Goal: Transaction & Acquisition: Download file/media

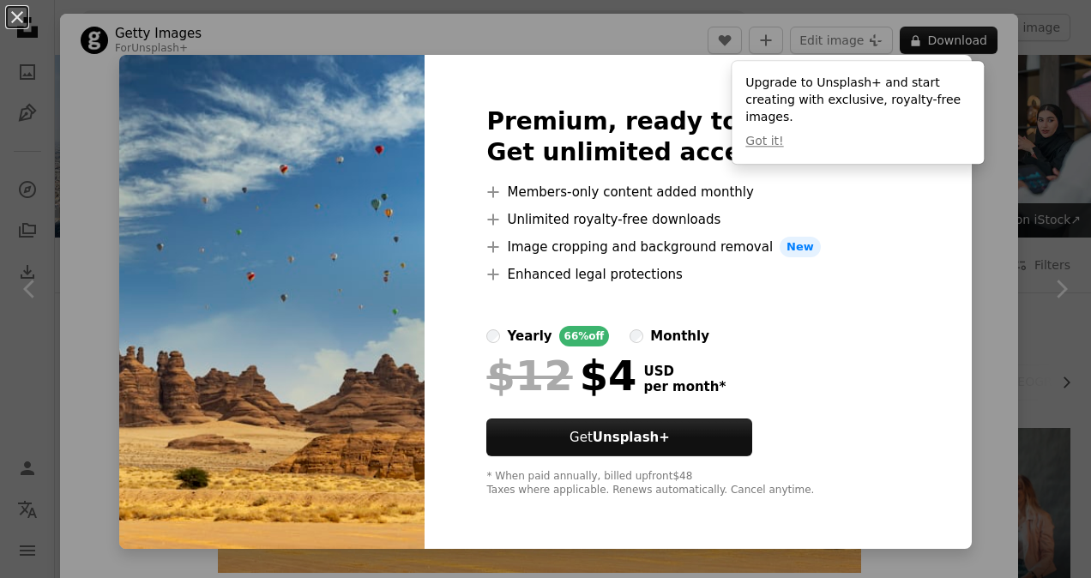
scroll to position [1630, 0]
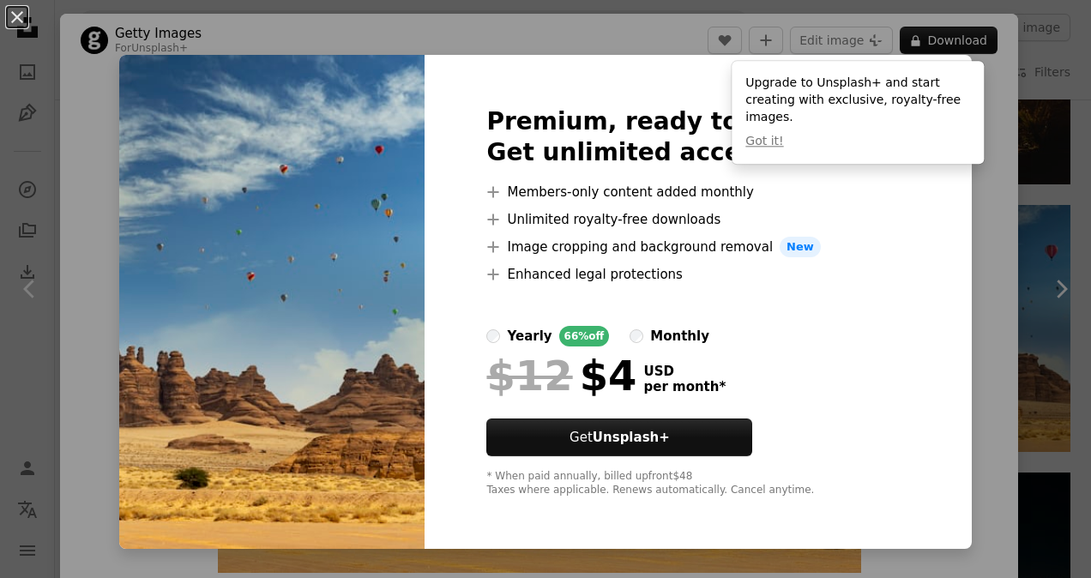
click at [830, 378] on div "$12 $4 USD per month *" at bounding box center [697, 375] width 423 height 45
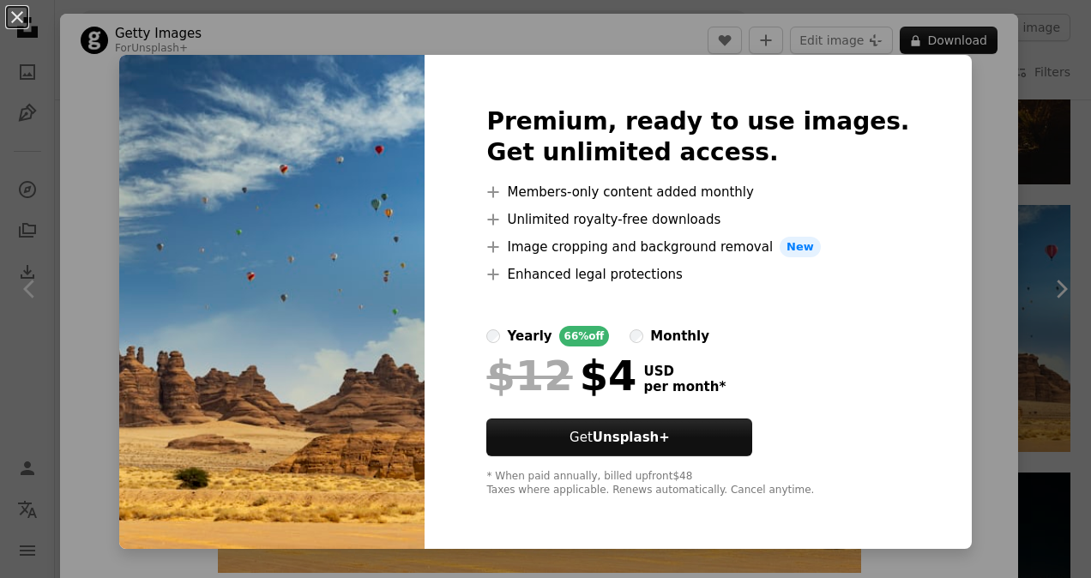
click at [979, 264] on div "An X shape Premium, ready to use images. Get unlimited access. A plus sign Memb…" at bounding box center [545, 289] width 1091 height 578
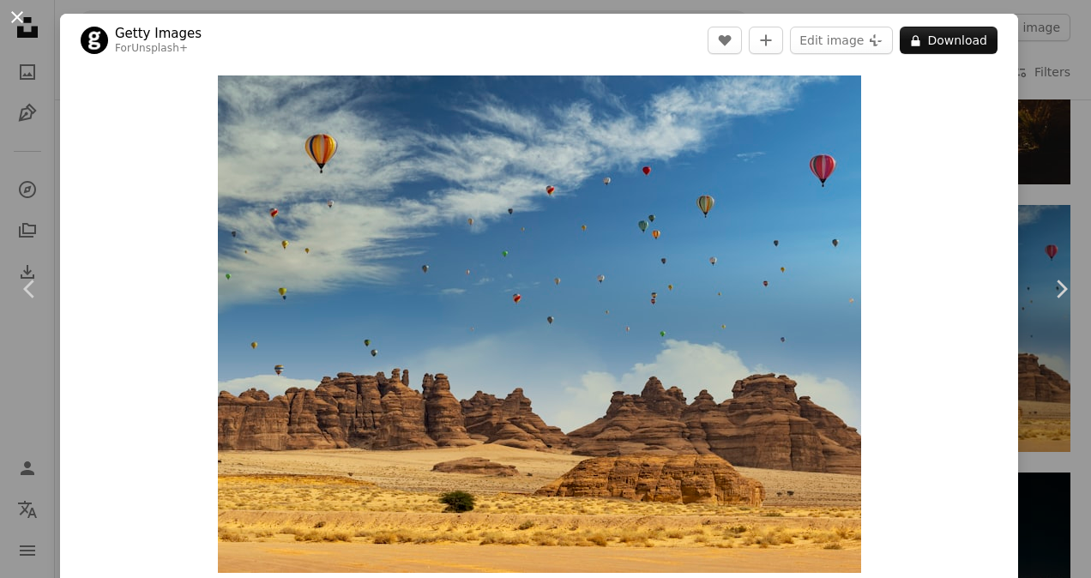
click at [19, 12] on button "An X shape" at bounding box center [17, 17] width 21 height 21
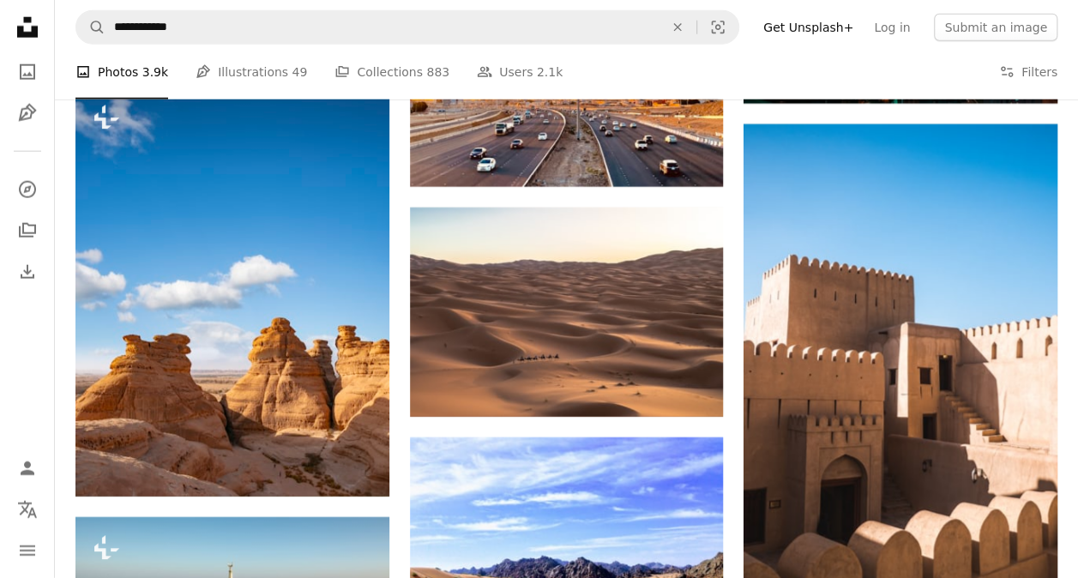
scroll to position [2230, 0]
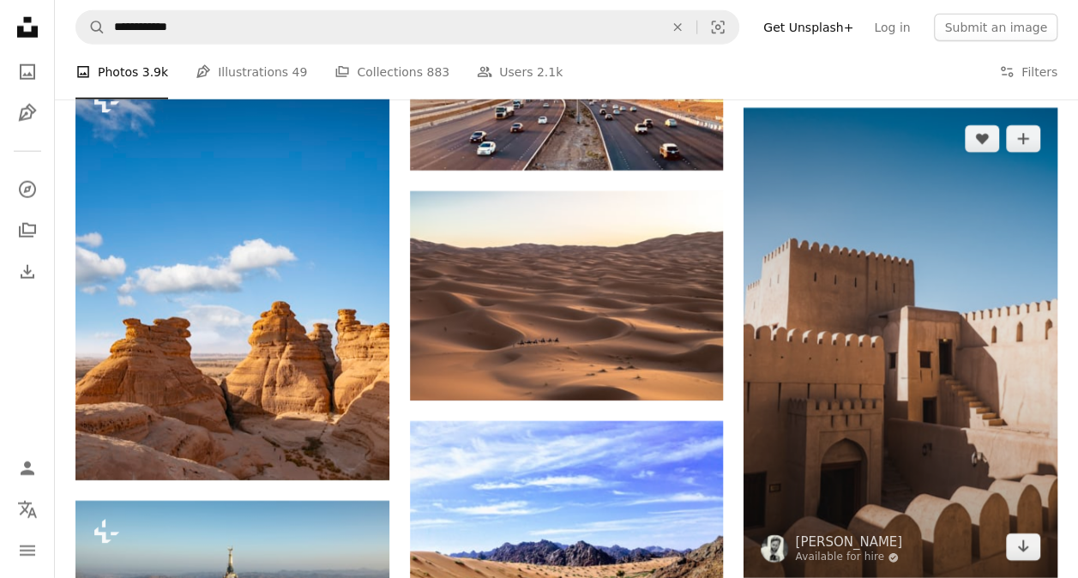
click at [904, 345] on img at bounding box center [901, 343] width 314 height 470
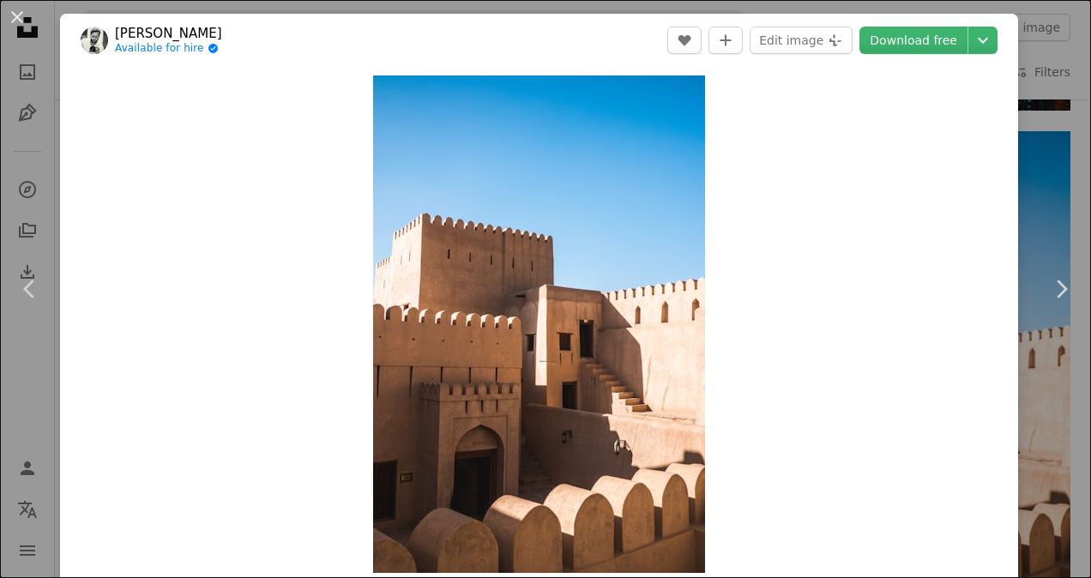
click at [9, 14] on button "An X shape" at bounding box center [17, 17] width 21 height 21
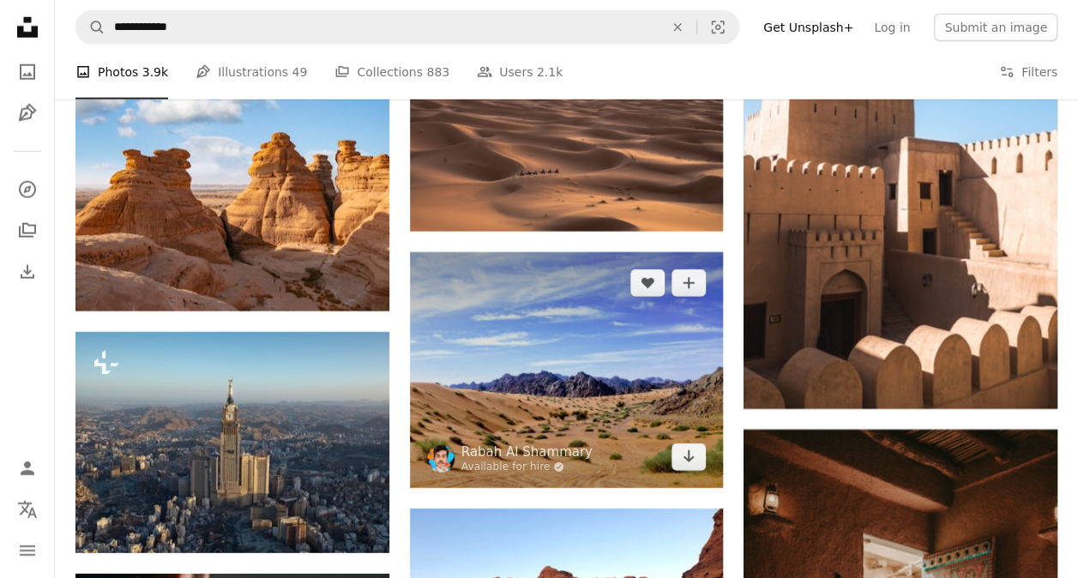
scroll to position [2488, 0]
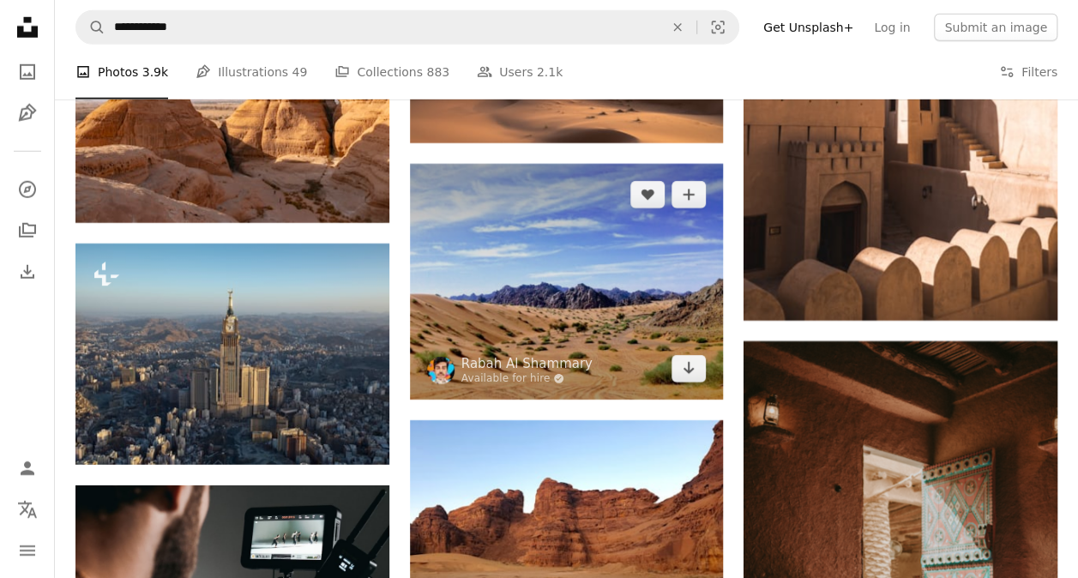
click at [589, 311] on img at bounding box center [567, 281] width 314 height 235
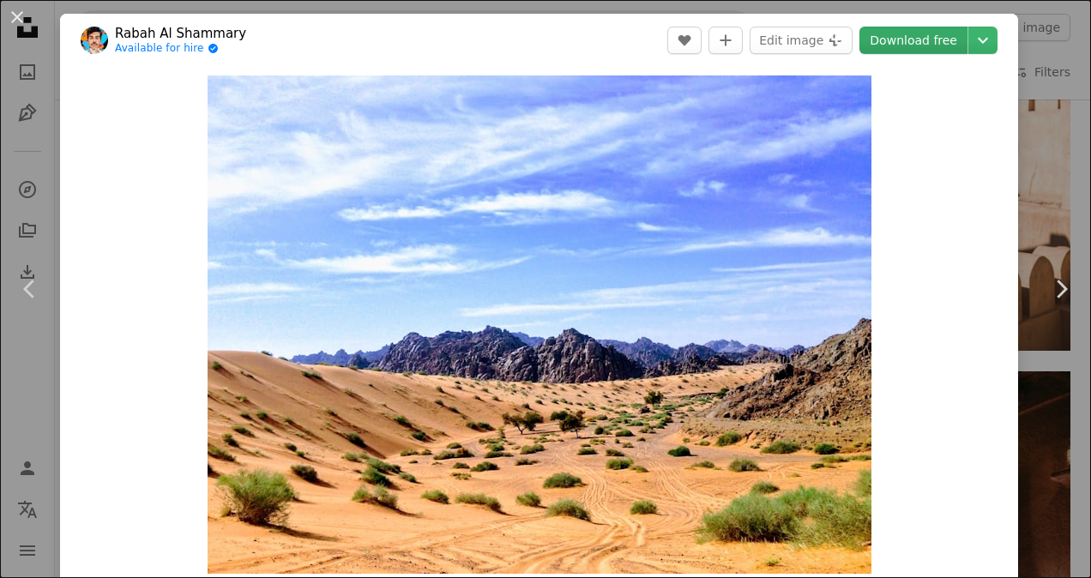
click at [884, 45] on link "Download free" at bounding box center [914, 40] width 108 height 27
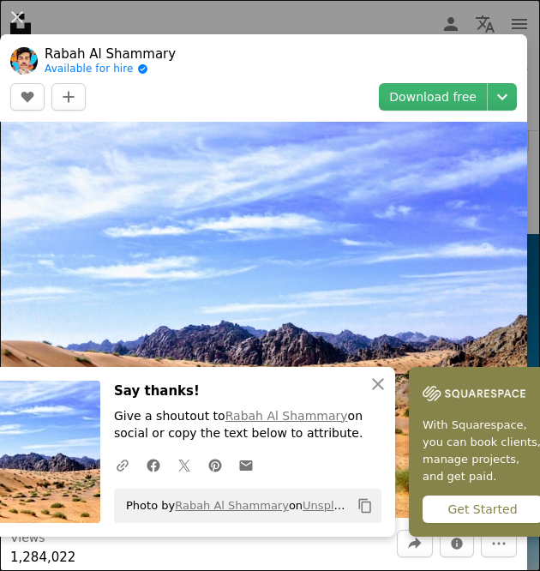
click at [431, 39] on header "Rabah Al Shammary Available for hire A checkmark inside of a circle A heart A p…" at bounding box center [264, 78] width 528 height 88
click at [339, 21] on div "An X shape Chevron left Chevron right Rabah Al Shammary Available for hire A ch…" at bounding box center [270, 285] width 540 height 571
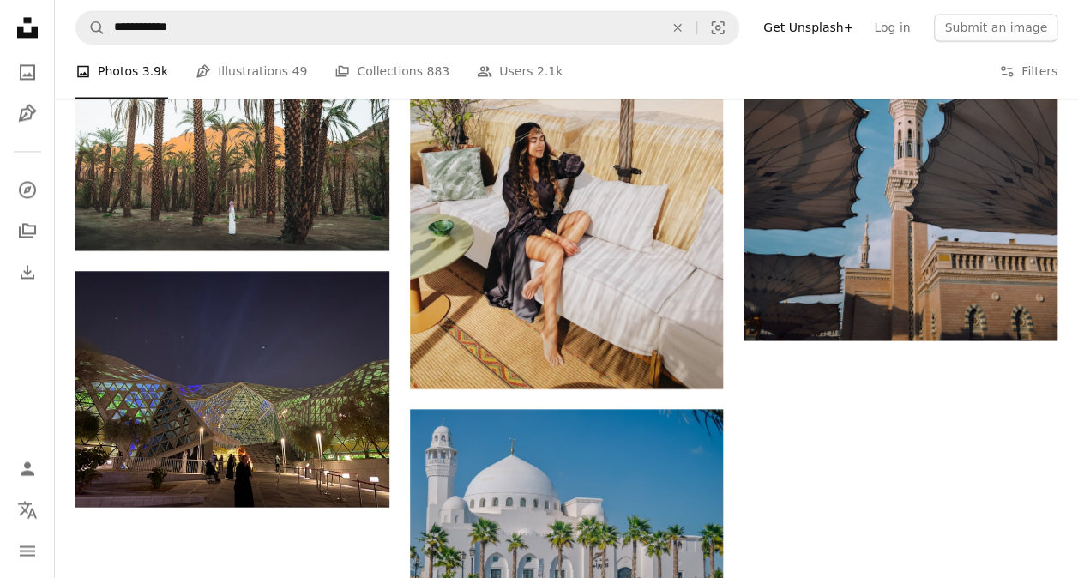
scroll to position [4633, 0]
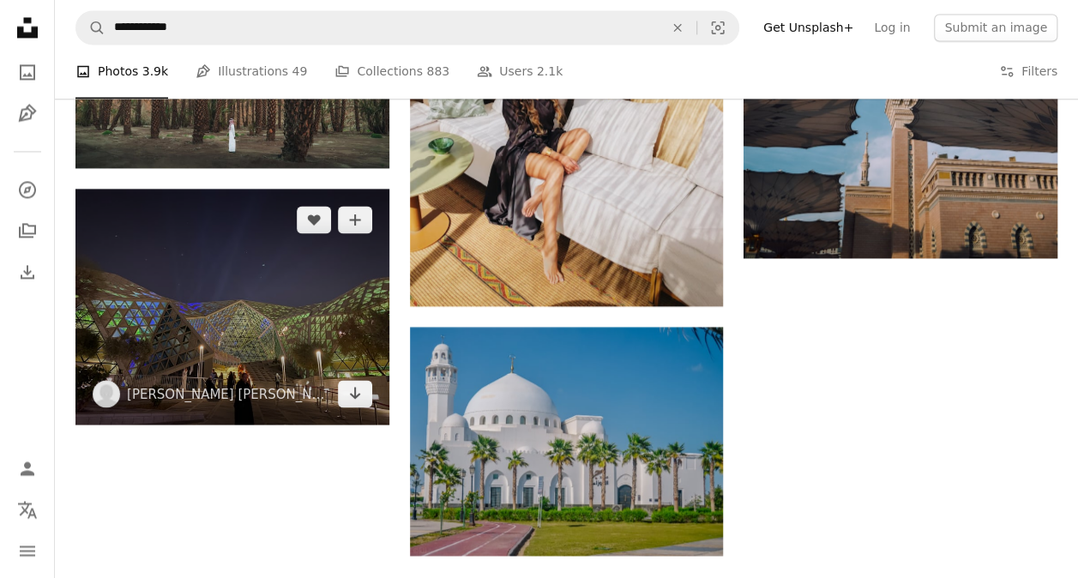
click at [252, 293] on img at bounding box center [232, 306] width 314 height 235
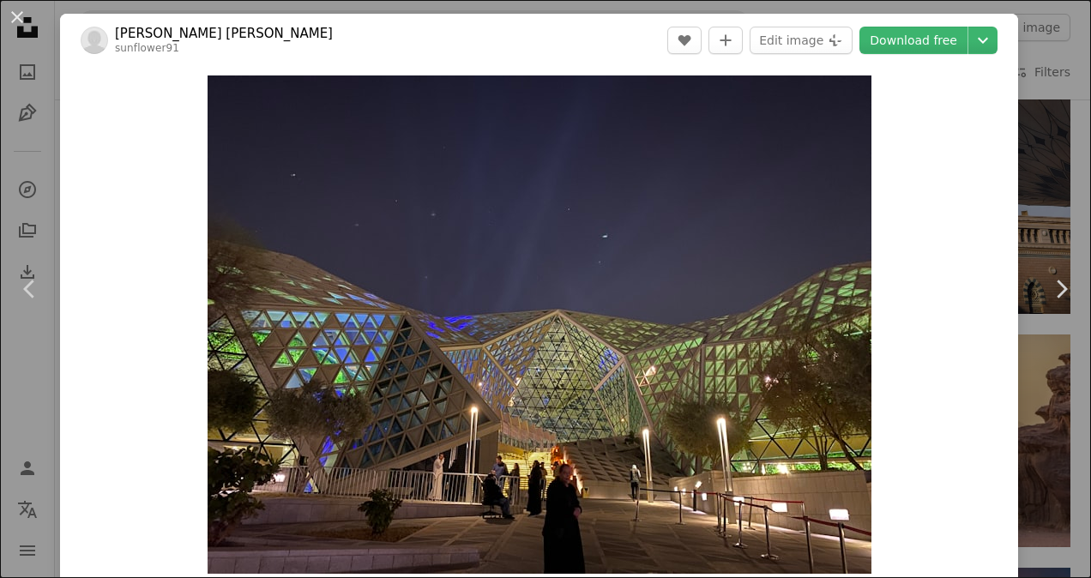
click at [1047, 97] on div "An X shape Chevron left Chevron right [PERSON_NAME] [PERSON_NAME] sunflower91 A…" at bounding box center [545, 289] width 1091 height 578
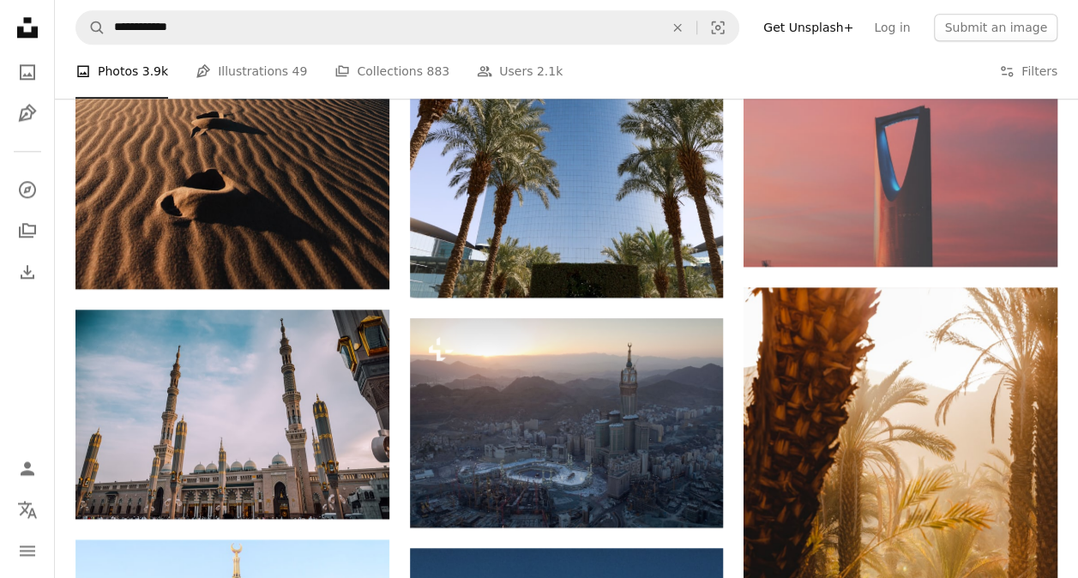
scroll to position [1029, 0]
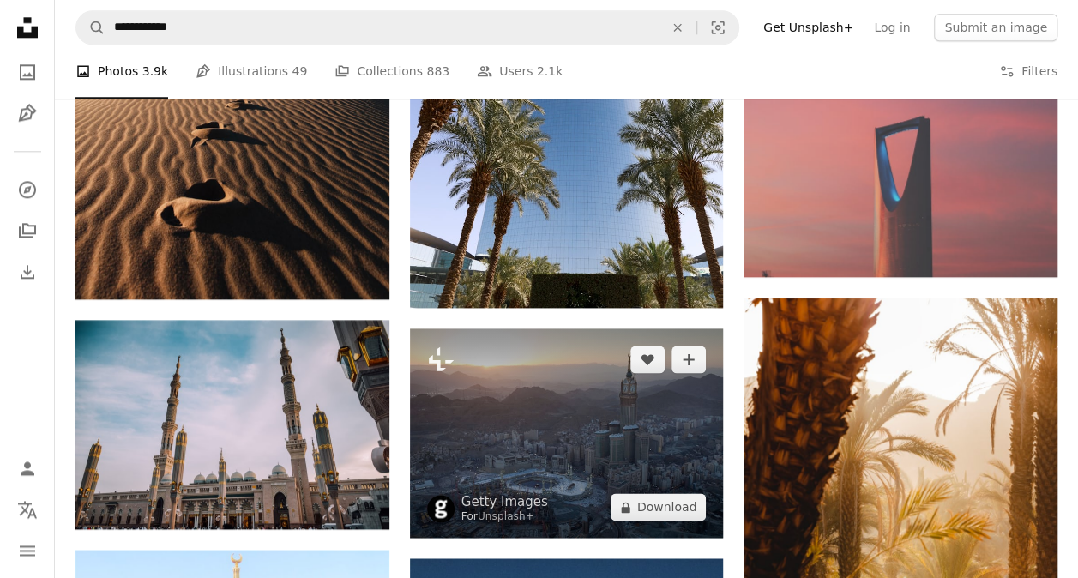
click at [593, 388] on img at bounding box center [567, 433] width 314 height 209
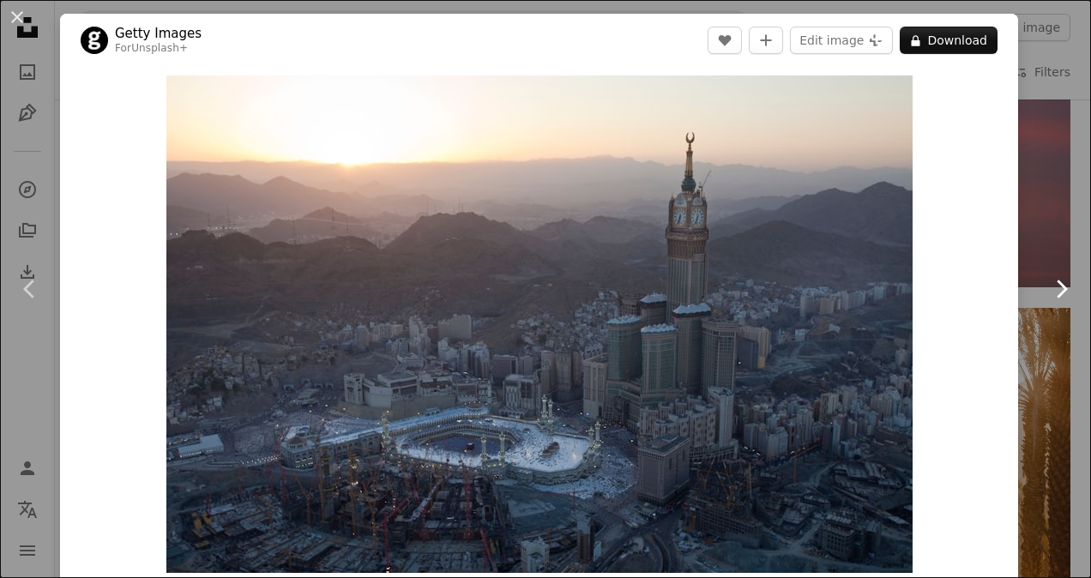
click at [1031, 207] on link "Chevron right" at bounding box center [1061, 289] width 60 height 165
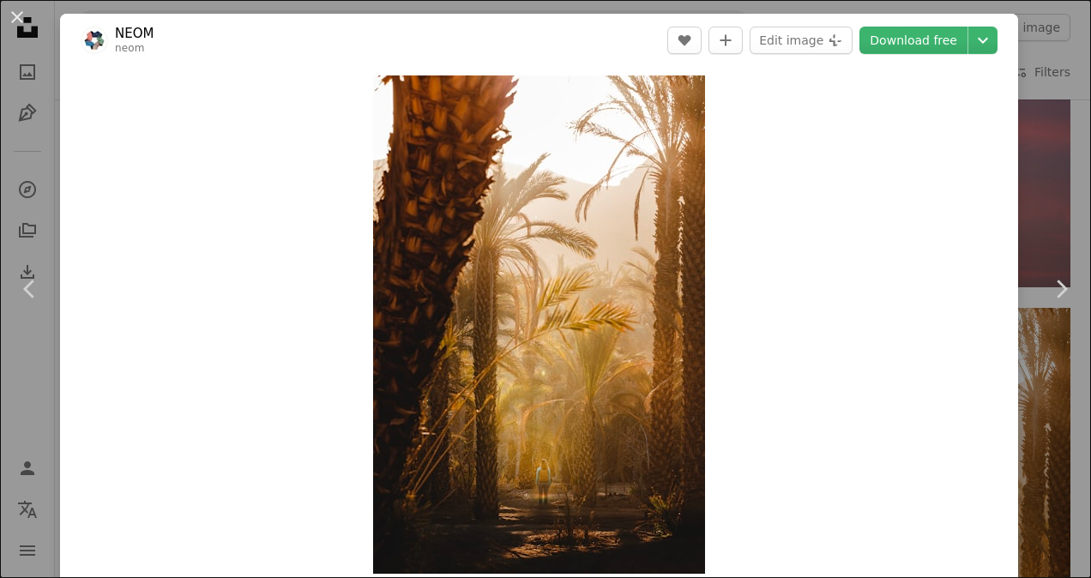
click at [21, 24] on button "An X shape" at bounding box center [17, 17] width 21 height 21
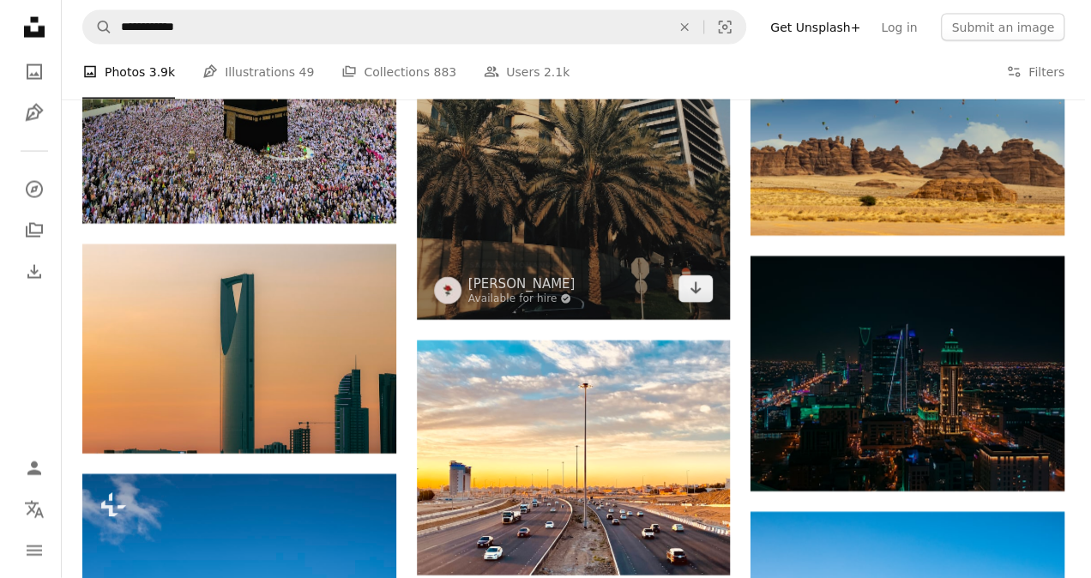
scroll to position [1887, 0]
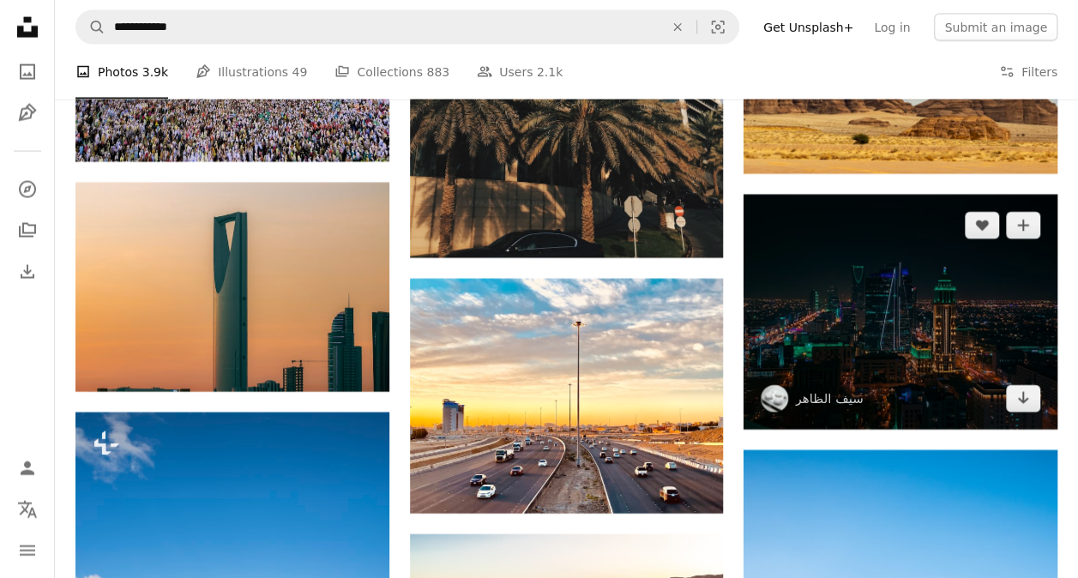
click at [789, 271] on img at bounding box center [901, 312] width 314 height 235
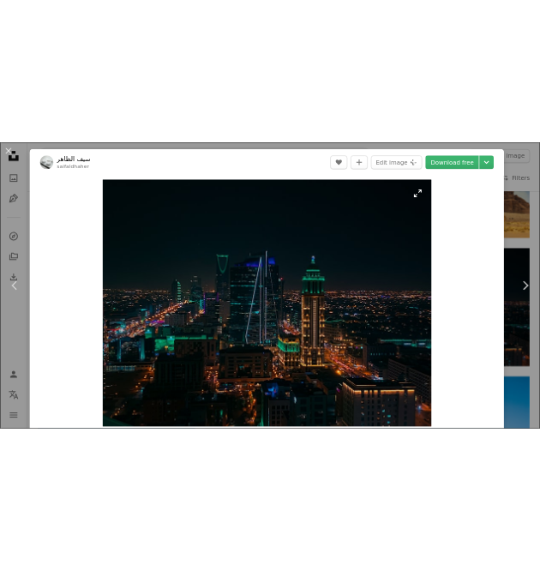
scroll to position [86, 0]
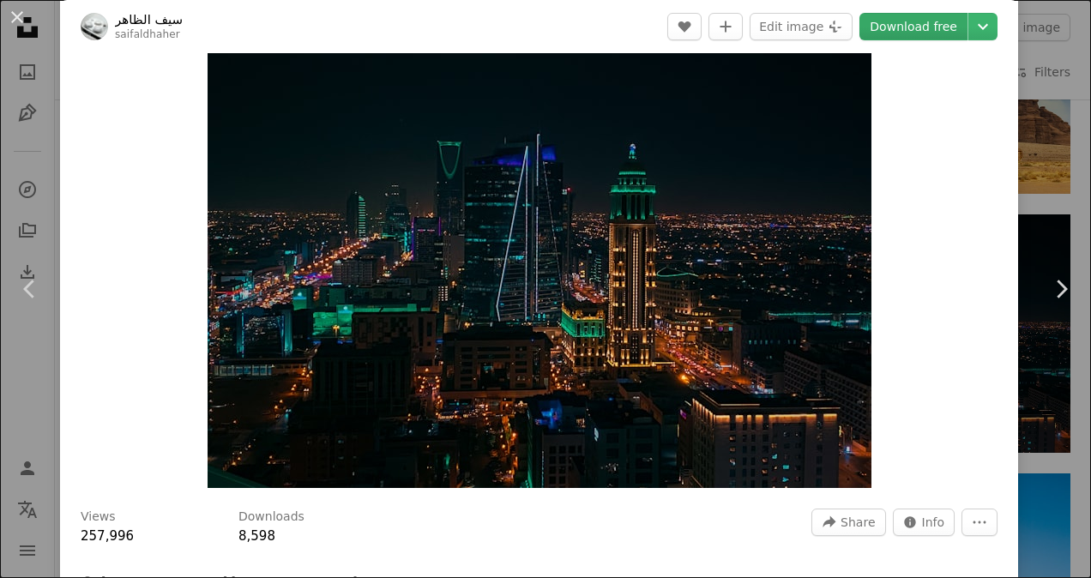
click at [897, 26] on link "Download free" at bounding box center [914, 26] width 108 height 27
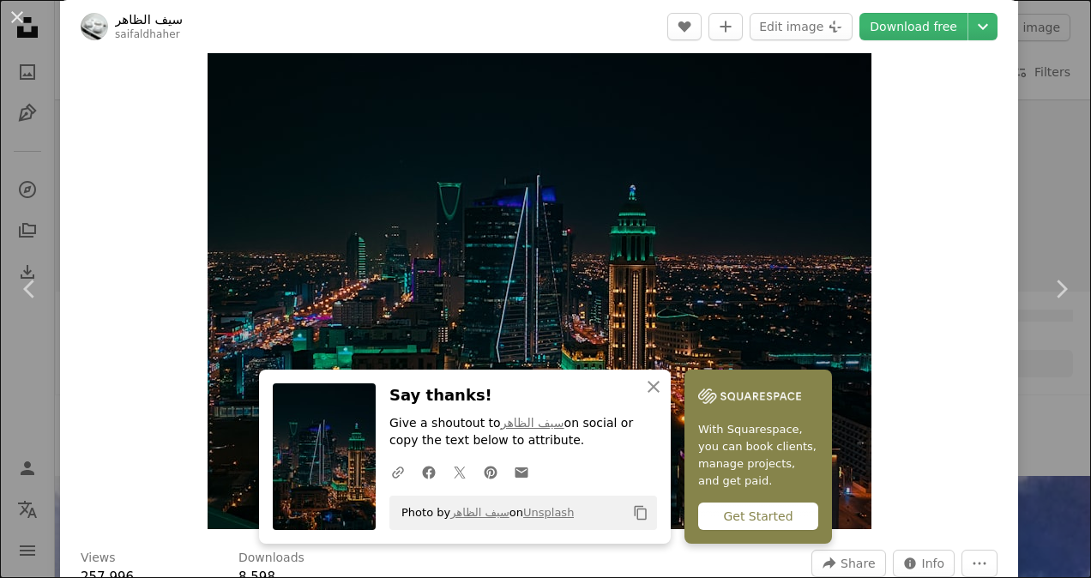
click at [81, 13] on div at bounding box center [94, 26] width 27 height 27
click at [81, 18] on img at bounding box center [94, 26] width 27 height 27
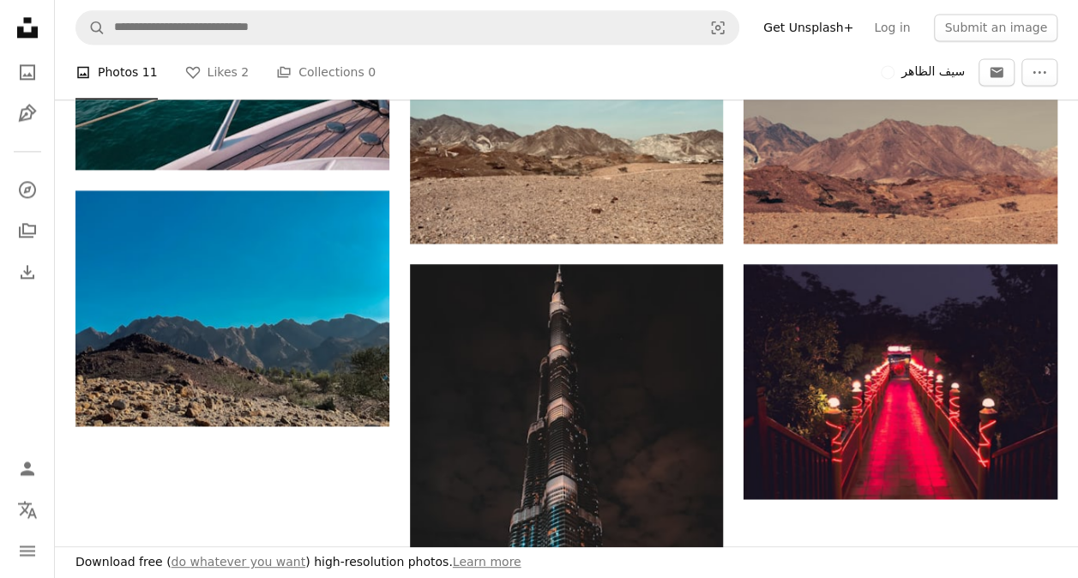
scroll to position [1808, 0]
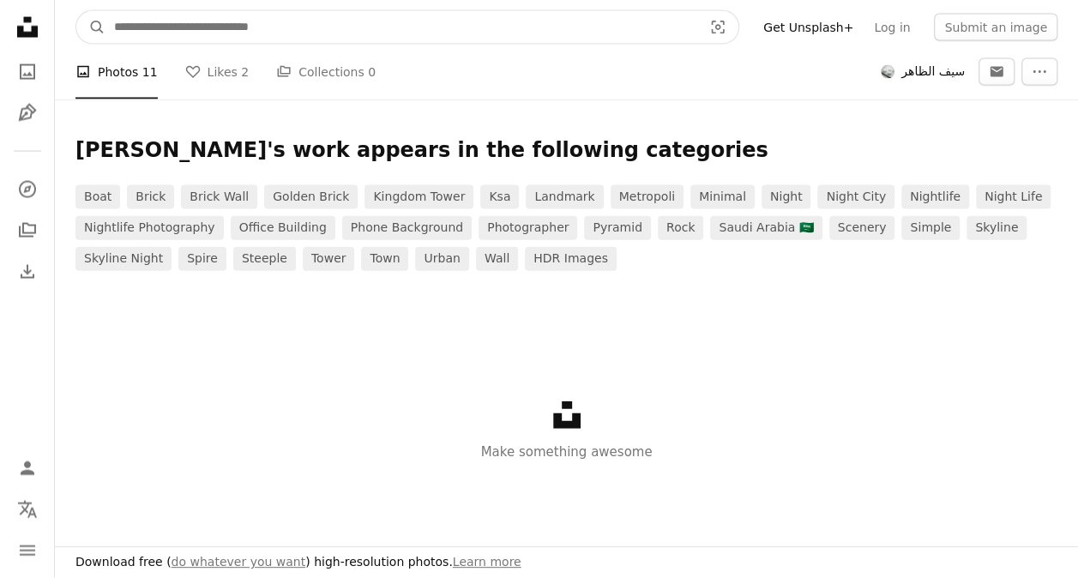
click at [336, 18] on input "Find visuals sitewide" at bounding box center [402, 27] width 592 height 33
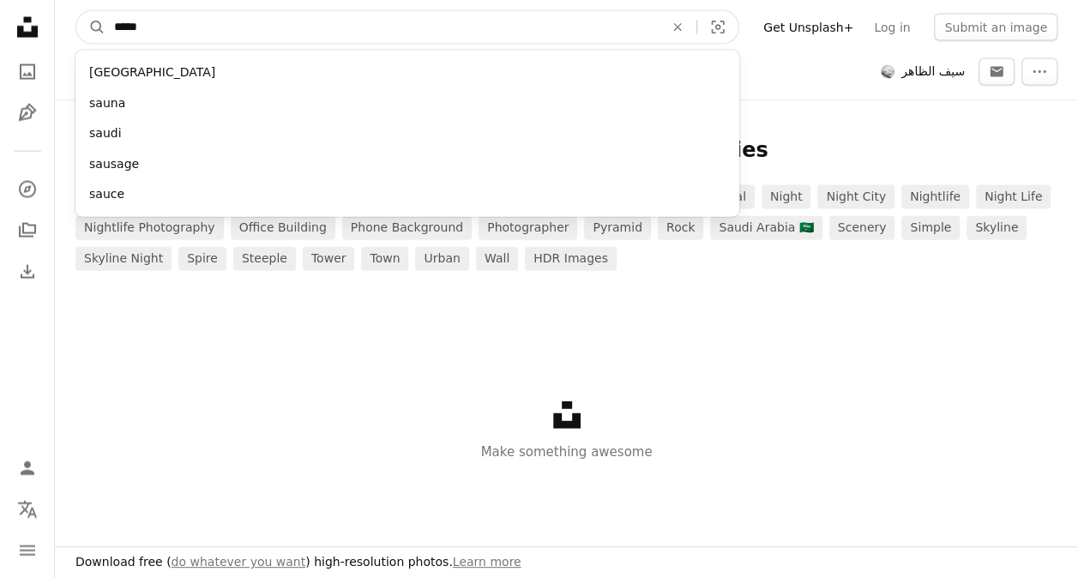
type input "*****"
click button "A magnifying glass" at bounding box center [90, 27] width 29 height 33
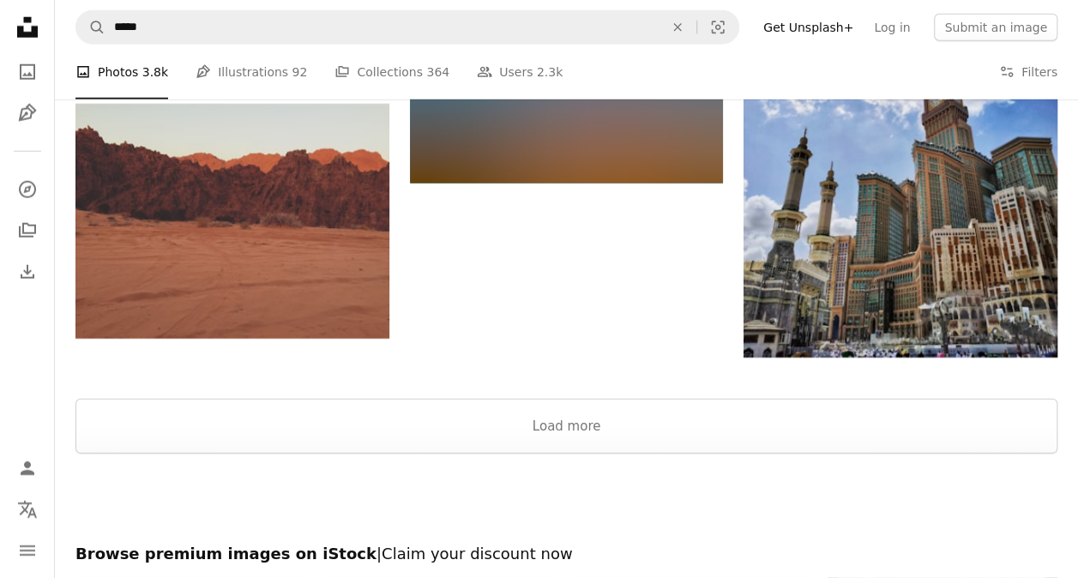
scroll to position [2488, 0]
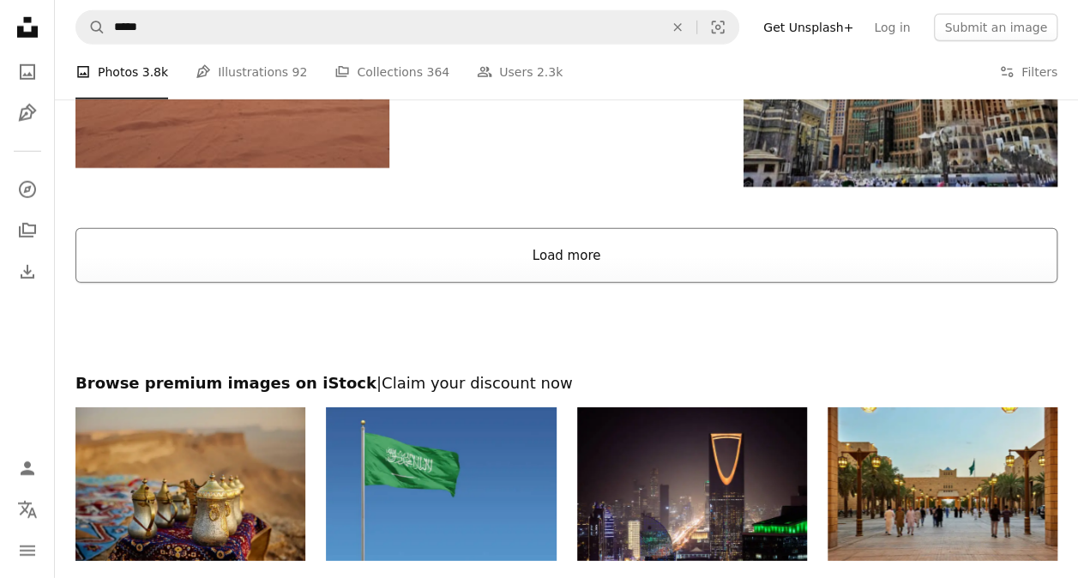
click at [582, 255] on button "Load more" at bounding box center [566, 255] width 982 height 55
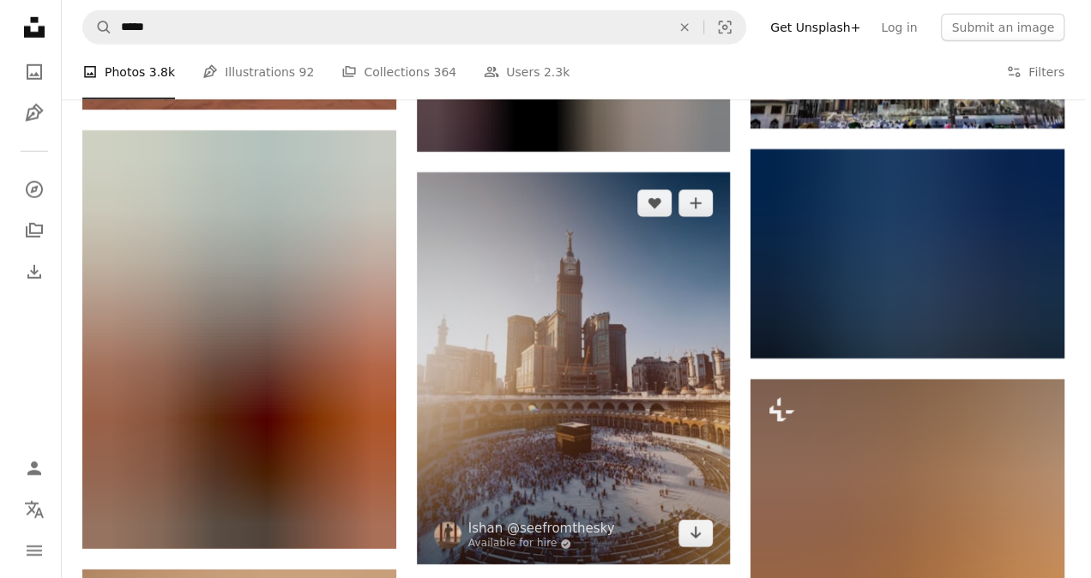
scroll to position [2574, 0]
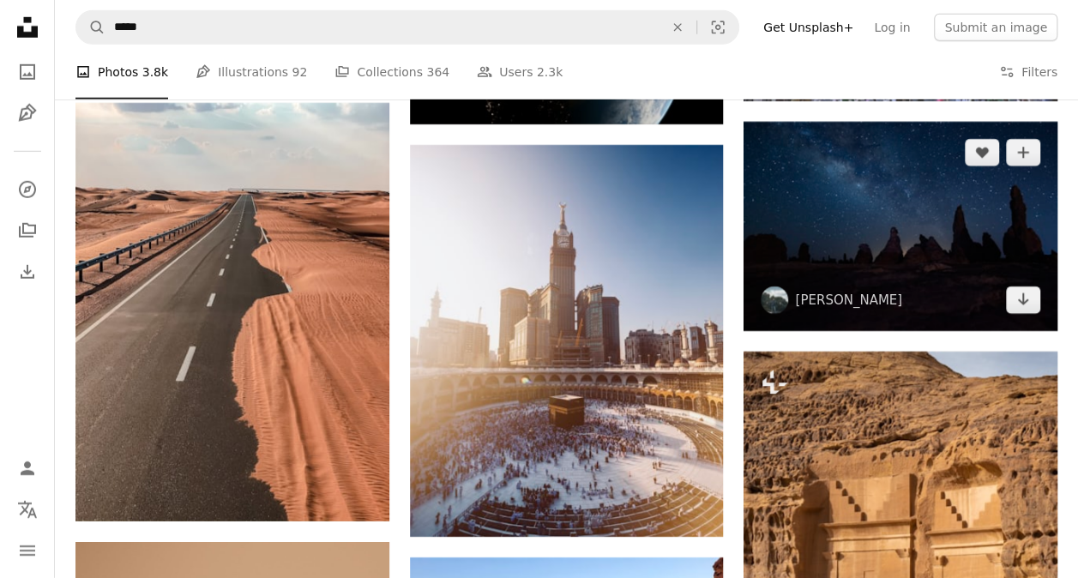
click at [979, 248] on img at bounding box center [901, 226] width 314 height 209
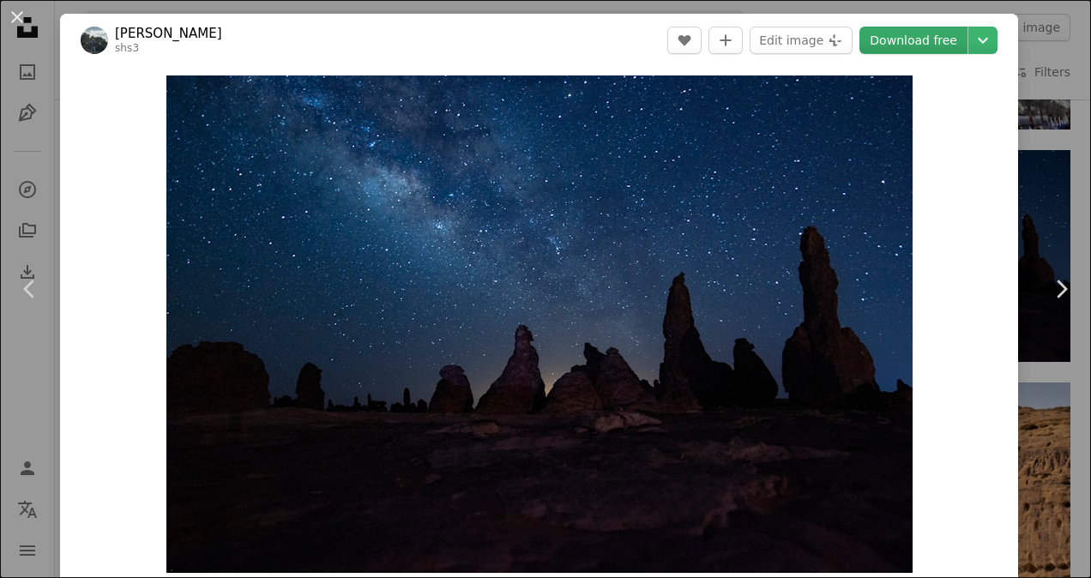
click at [892, 48] on link "Download free" at bounding box center [914, 40] width 108 height 27
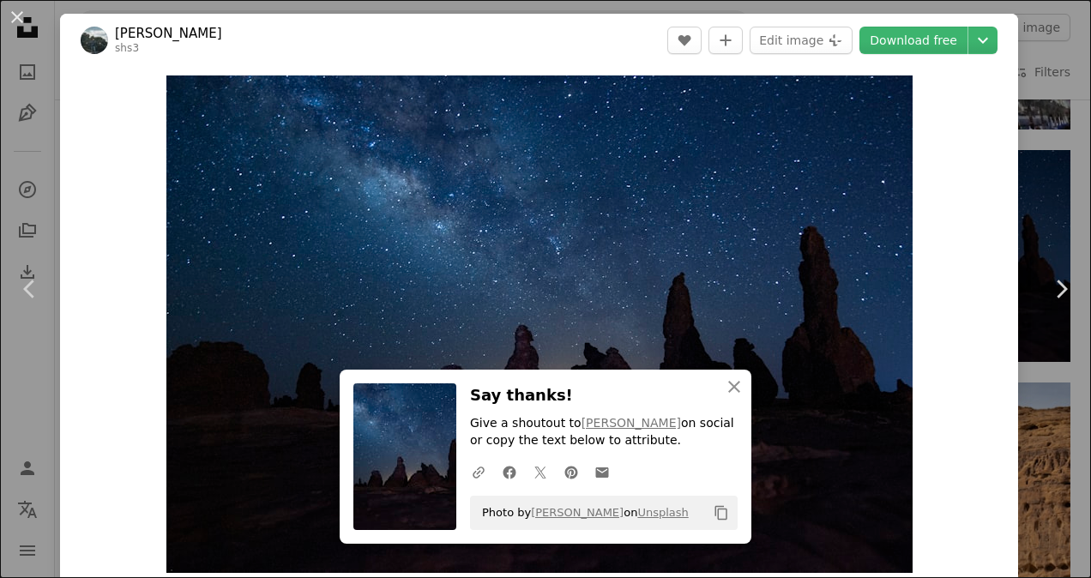
click at [910, 424] on div "Zoom in" at bounding box center [539, 324] width 958 height 515
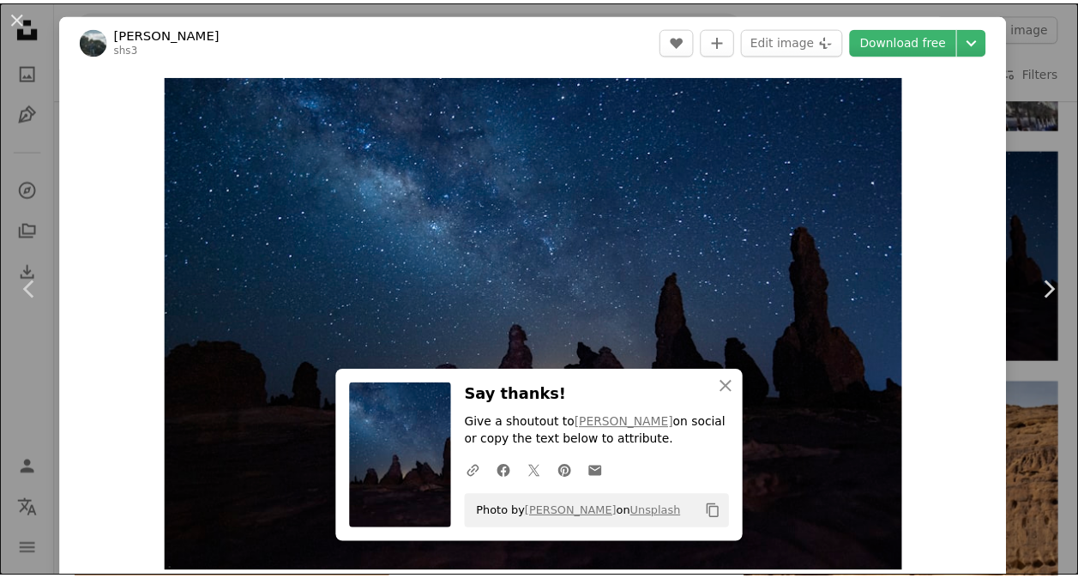
scroll to position [506, 0]
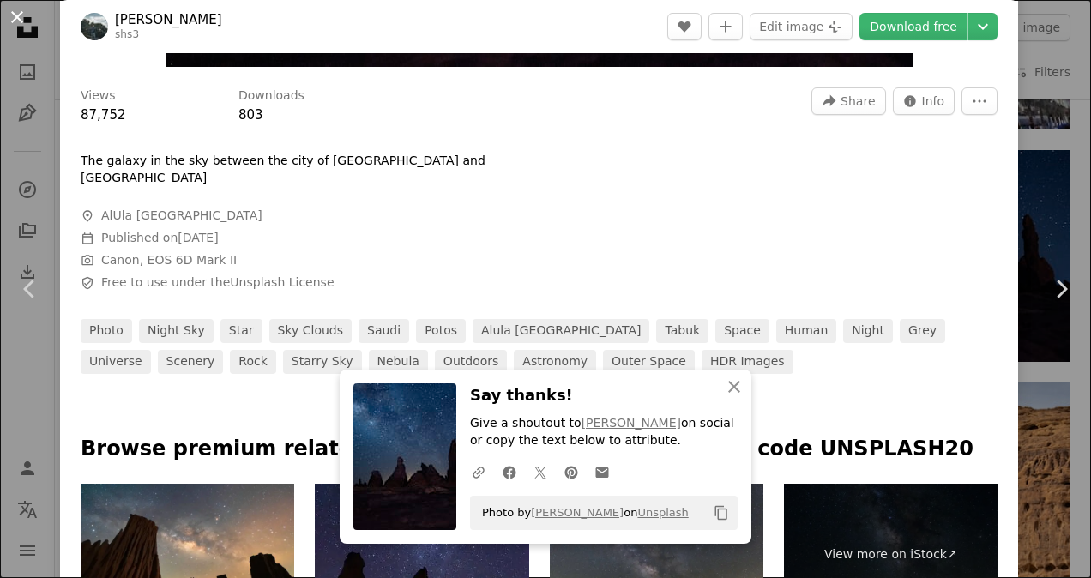
click at [12, 17] on button "An X shape" at bounding box center [17, 17] width 21 height 21
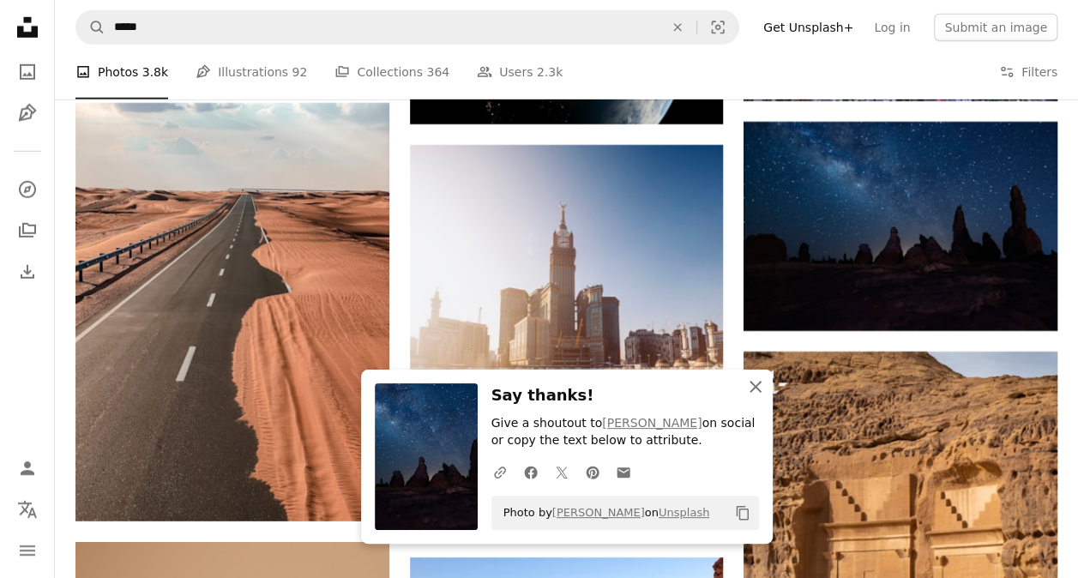
click at [746, 382] on icon "An X shape" at bounding box center [755, 387] width 21 height 21
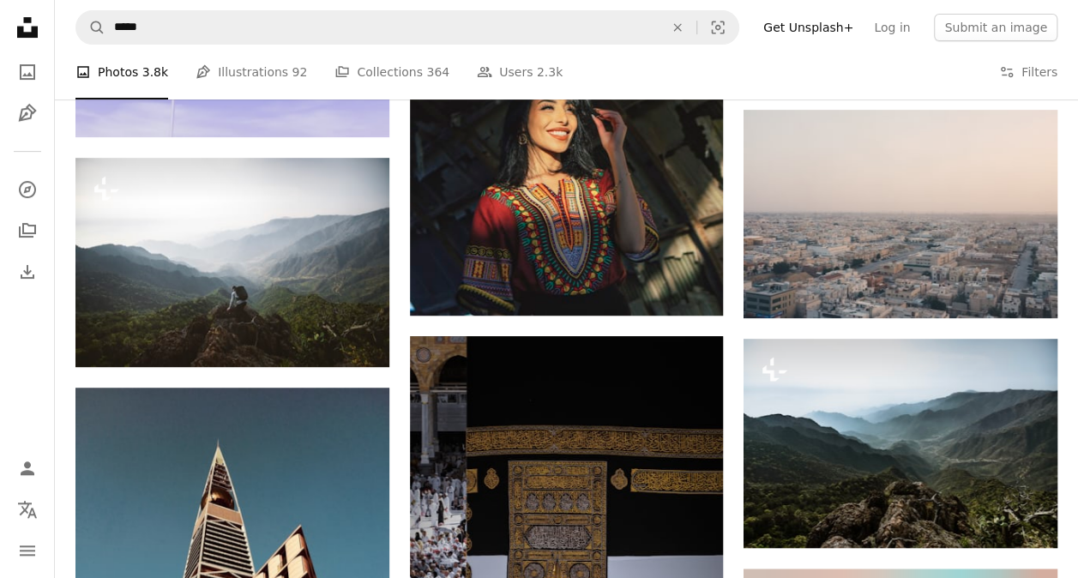
scroll to position [6777, 0]
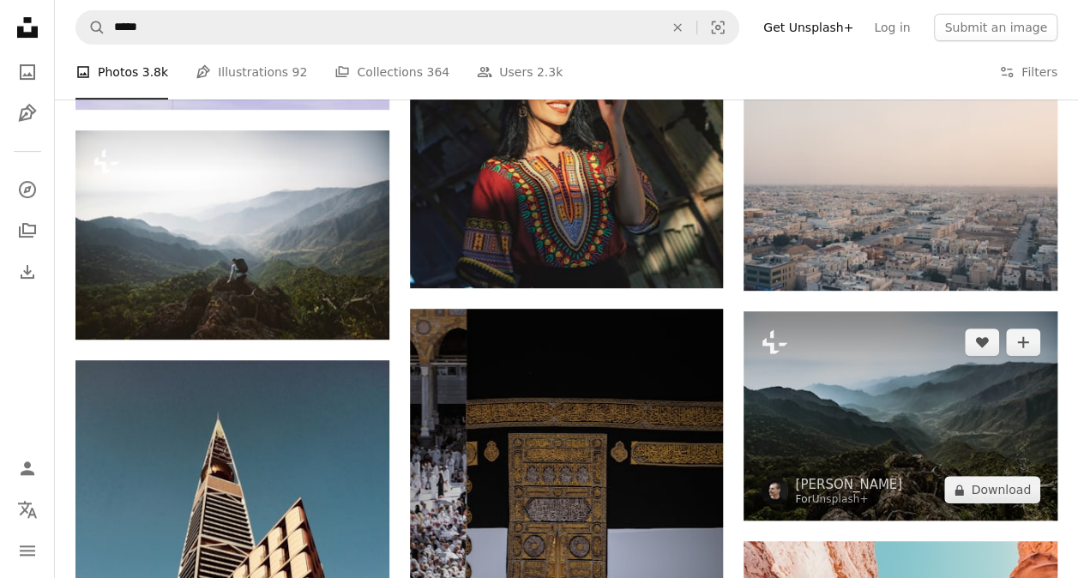
click at [836, 421] on img at bounding box center [901, 415] width 314 height 209
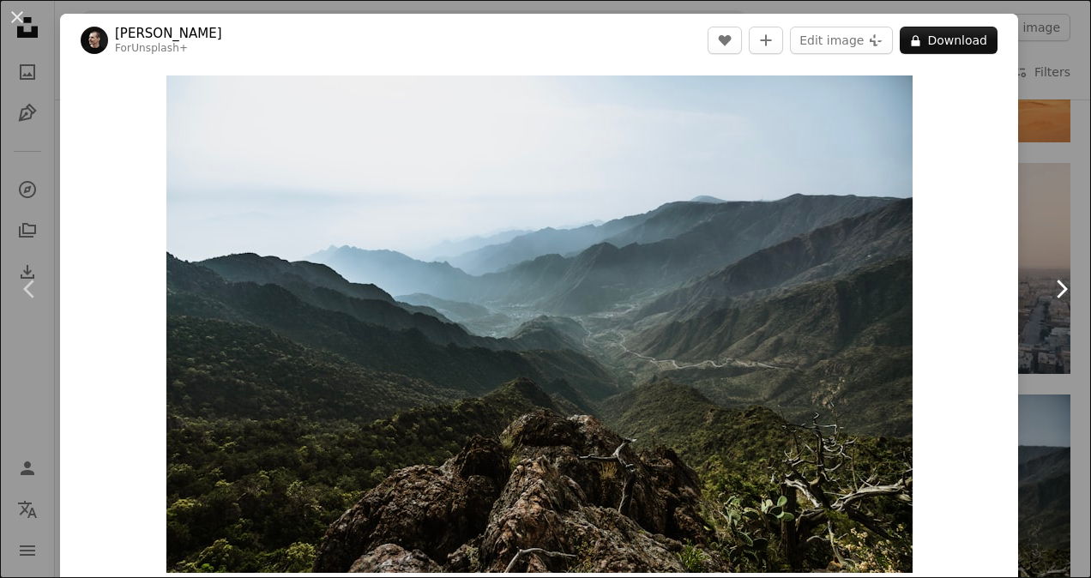
click at [1035, 243] on link "Chevron right" at bounding box center [1061, 289] width 60 height 165
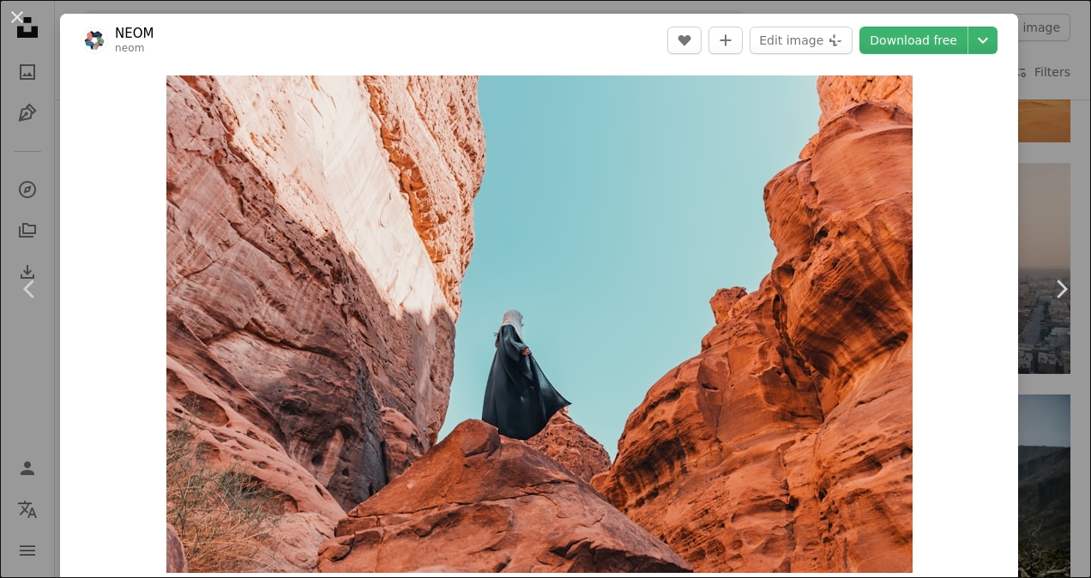
click at [14, 15] on button "An X shape" at bounding box center [17, 17] width 21 height 21
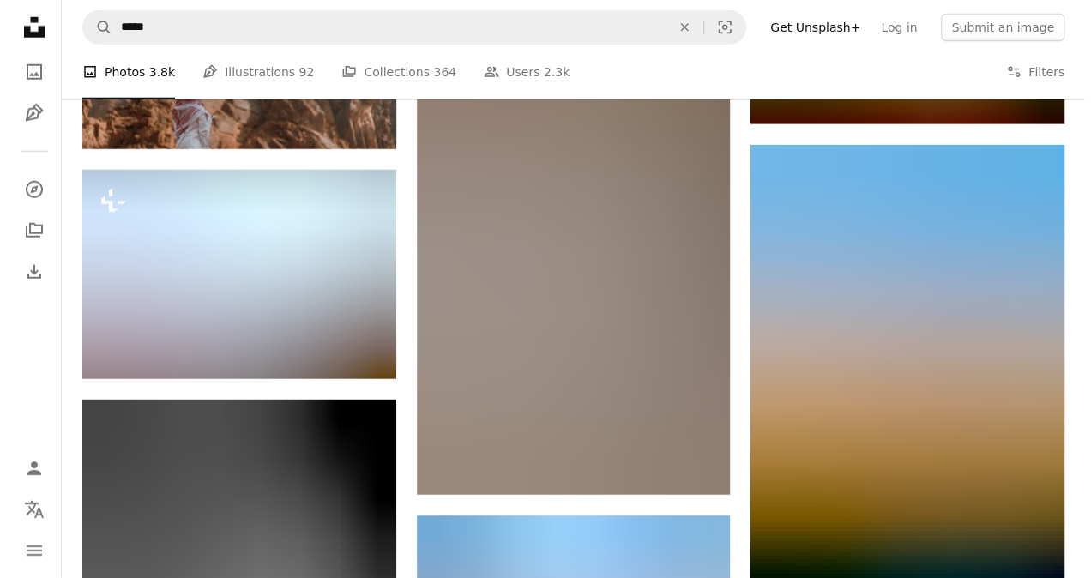
scroll to position [8750, 0]
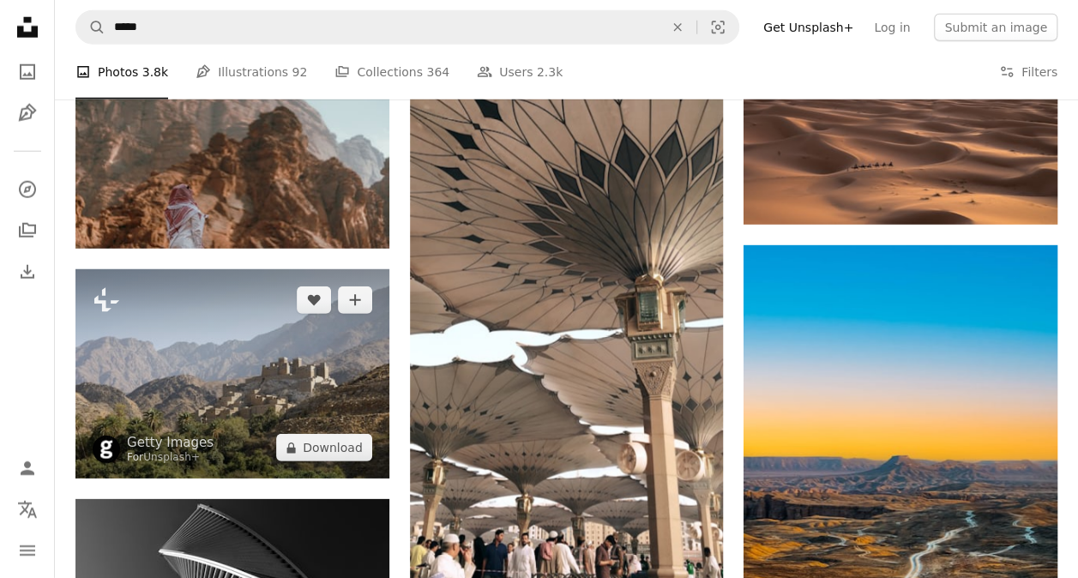
click at [321, 344] on img at bounding box center [232, 373] width 314 height 209
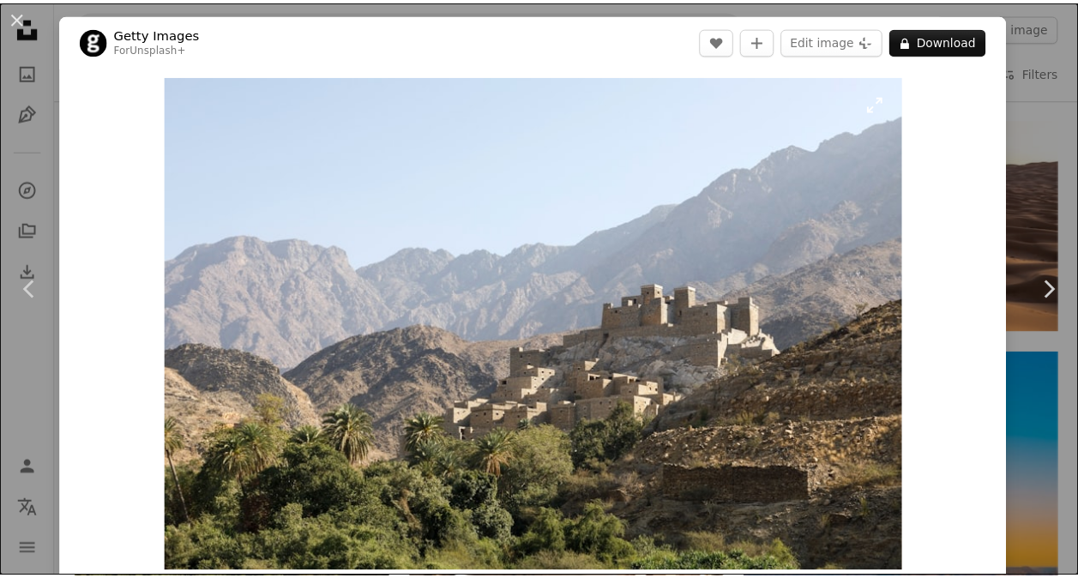
scroll to position [172, 0]
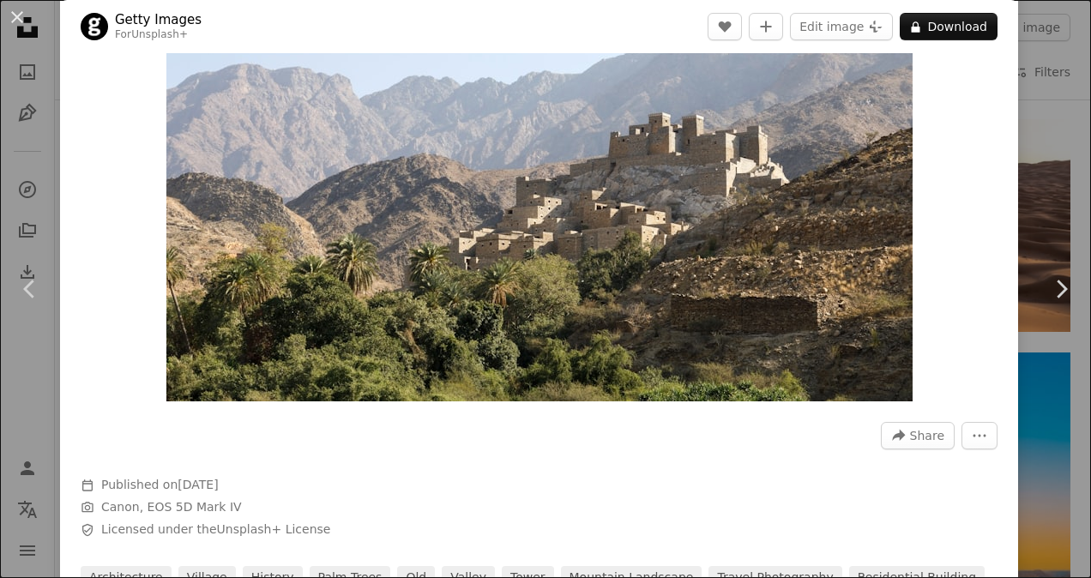
click at [1015, 150] on div "An X shape Chevron left Chevron right Getty Images For Unsplash+ A heart A plus…" at bounding box center [545, 289] width 1091 height 578
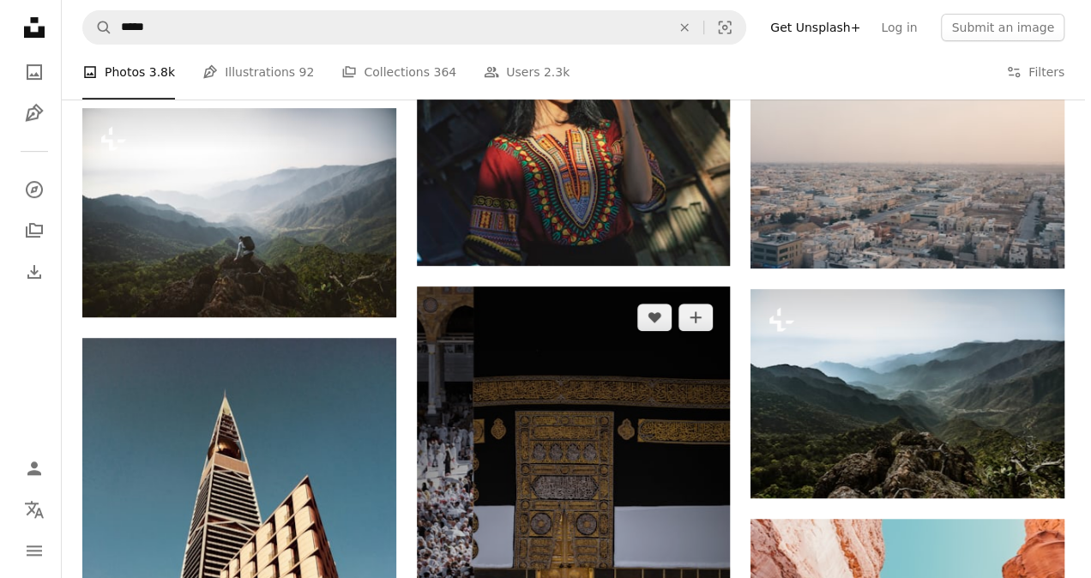
scroll to position [6863, 0]
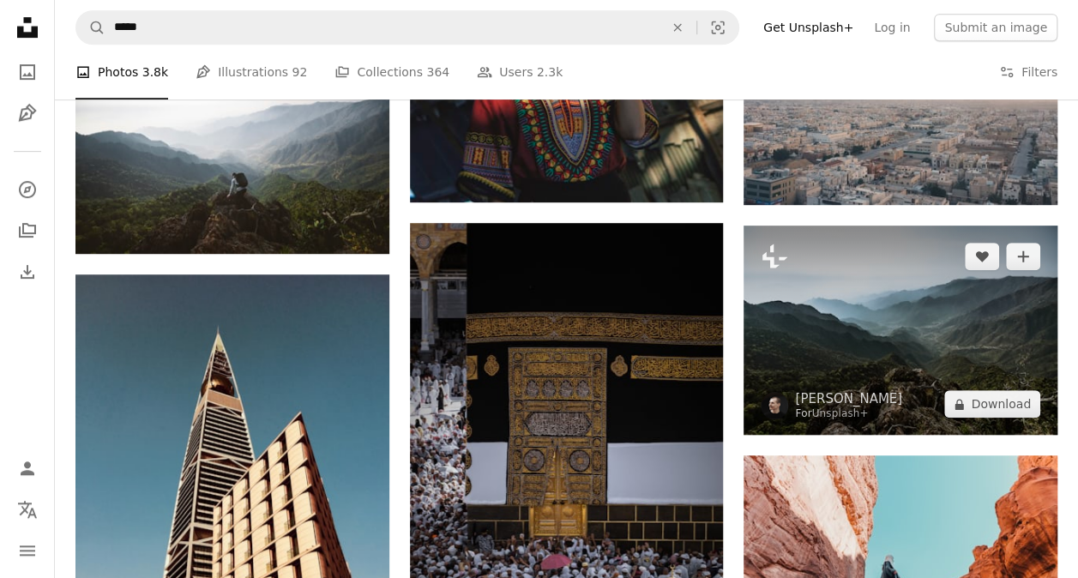
click at [820, 367] on img at bounding box center [901, 330] width 314 height 209
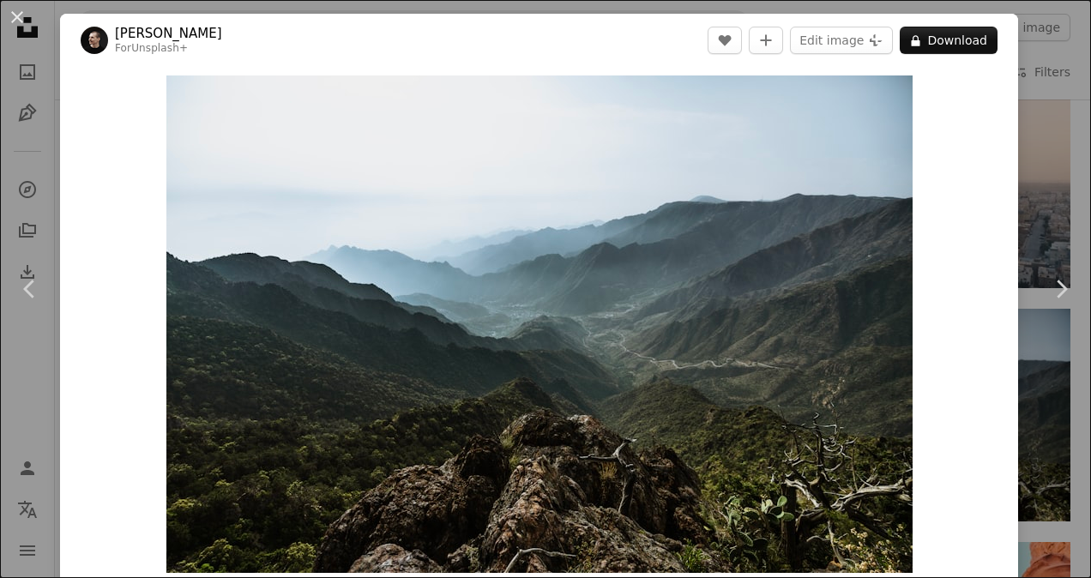
click at [1047, 186] on div "An X shape Chevron left Chevron right [PERSON_NAME] For Unsplash+ A heart A plu…" at bounding box center [545, 289] width 1091 height 578
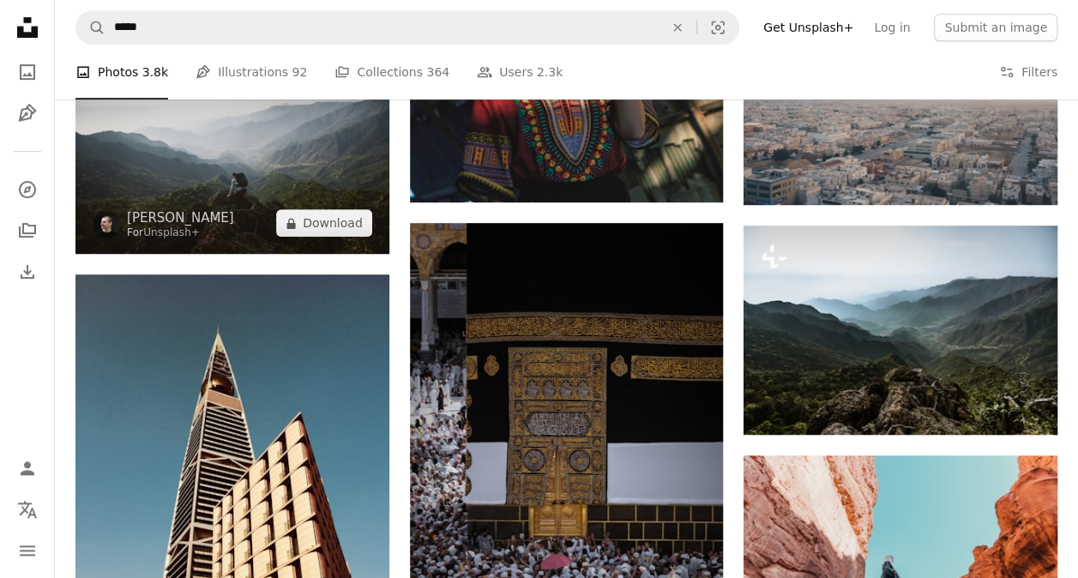
click at [312, 185] on img at bounding box center [232, 149] width 314 height 209
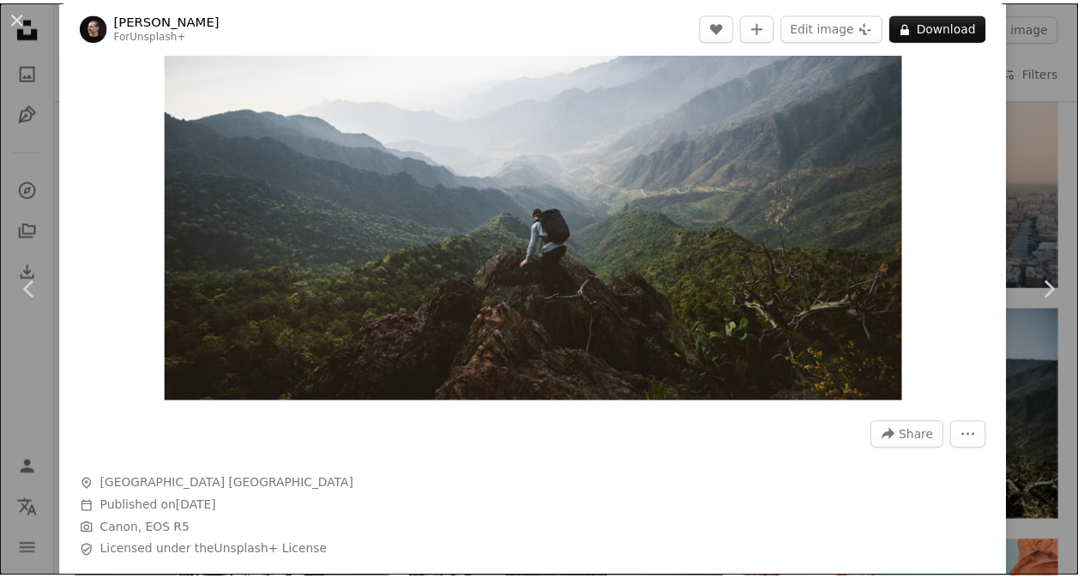
scroll to position [678, 0]
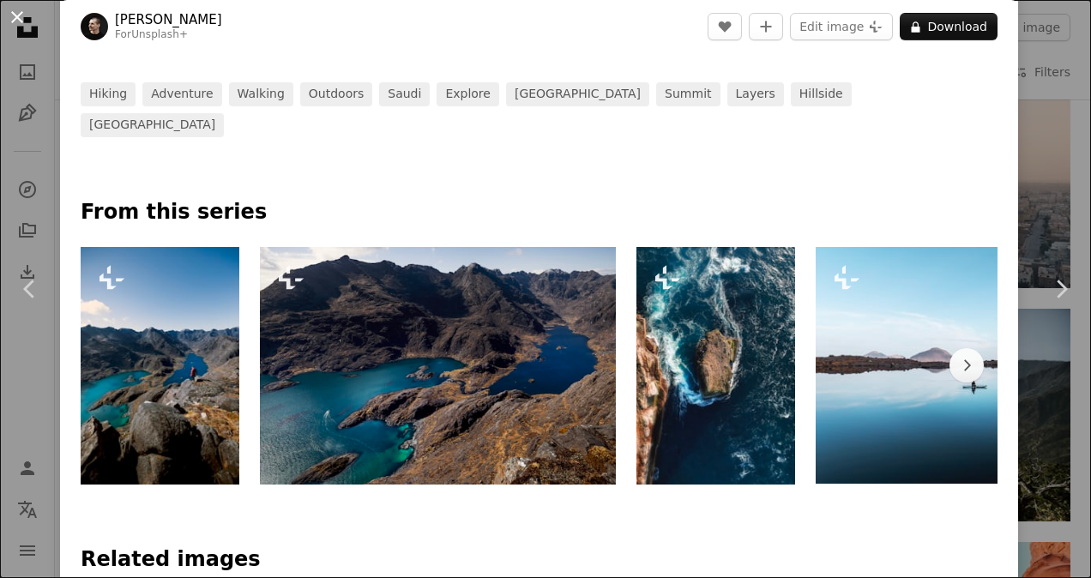
click at [15, 15] on button "An X shape" at bounding box center [17, 17] width 21 height 21
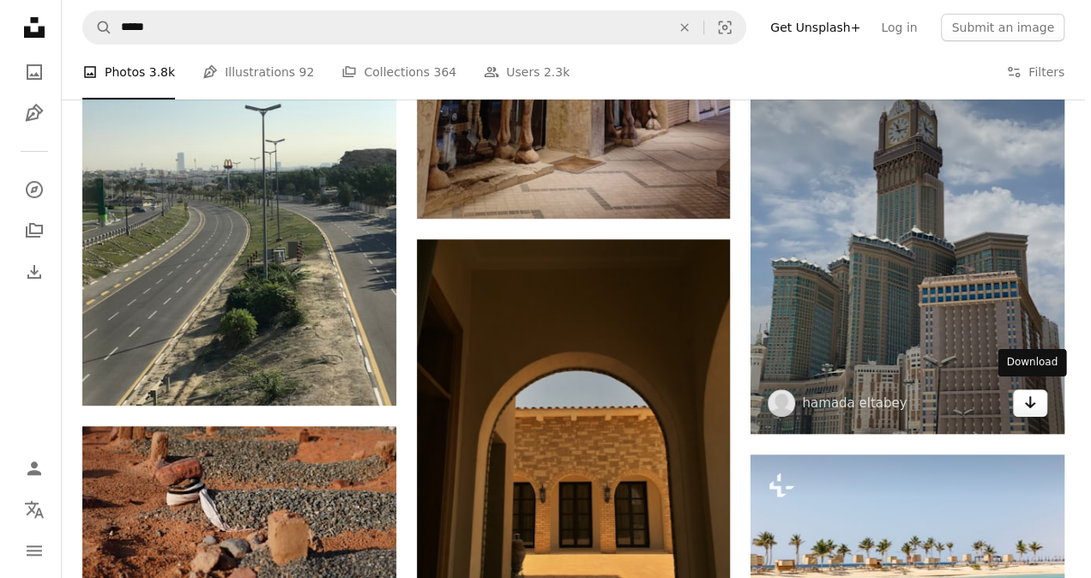
scroll to position [22960, 0]
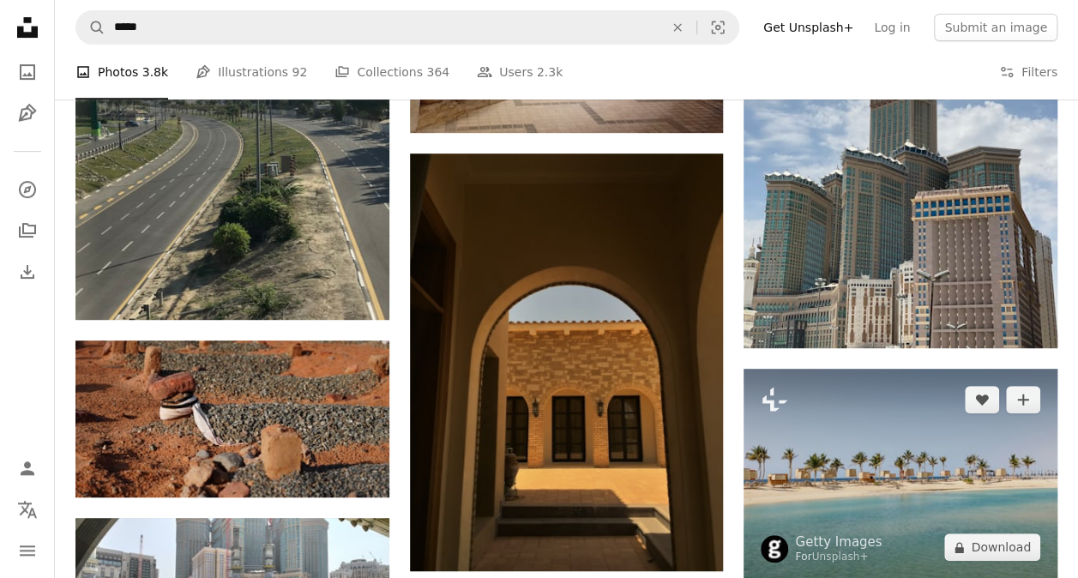
click at [973, 434] on img at bounding box center [901, 473] width 314 height 209
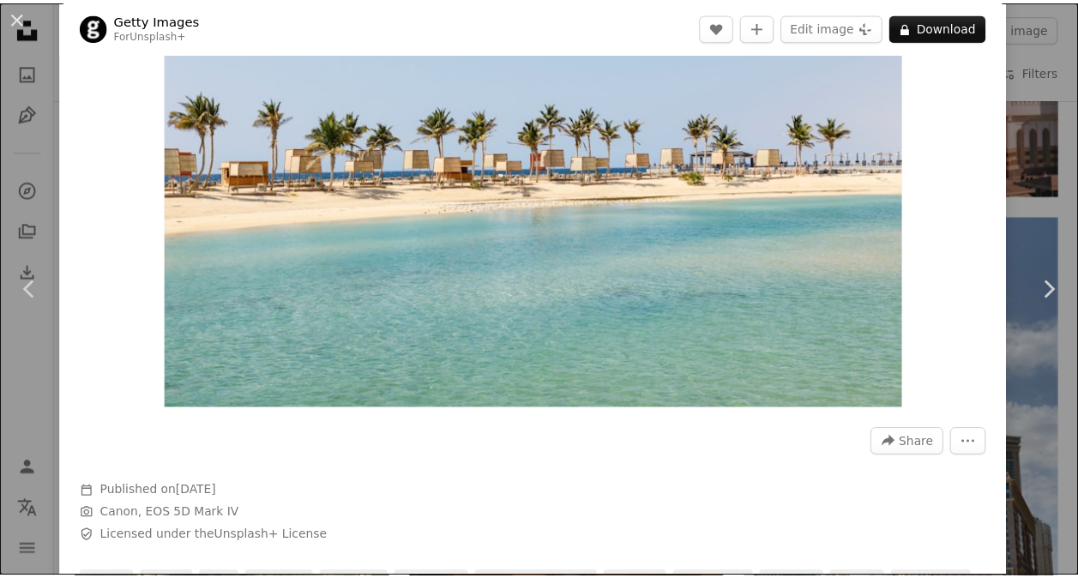
scroll to position [172, 0]
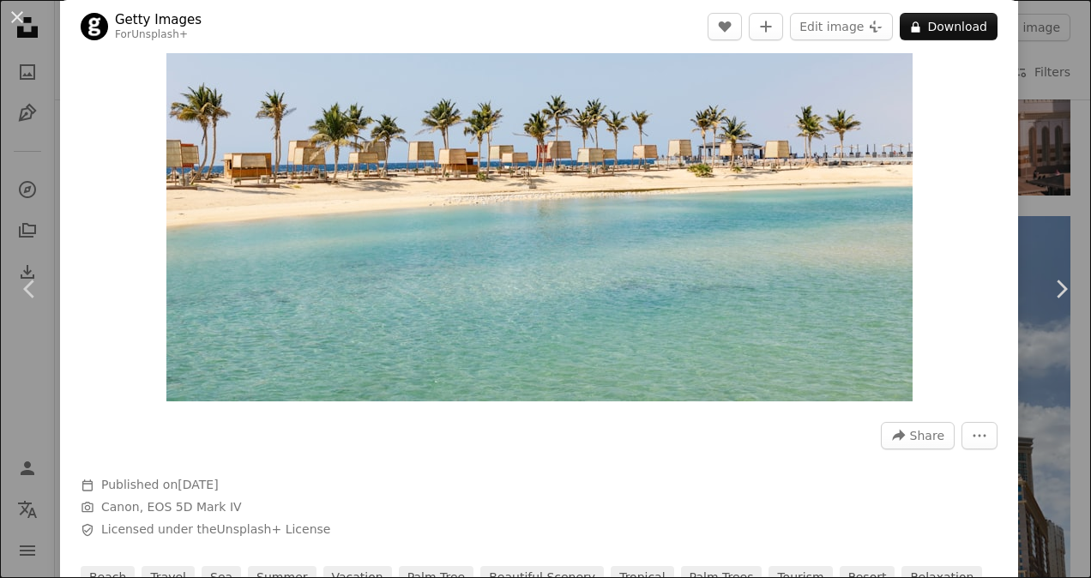
click at [1062, 410] on div "An X shape Chevron left Chevron right Getty Images For Unsplash+ A heart A plus…" at bounding box center [545, 289] width 1091 height 578
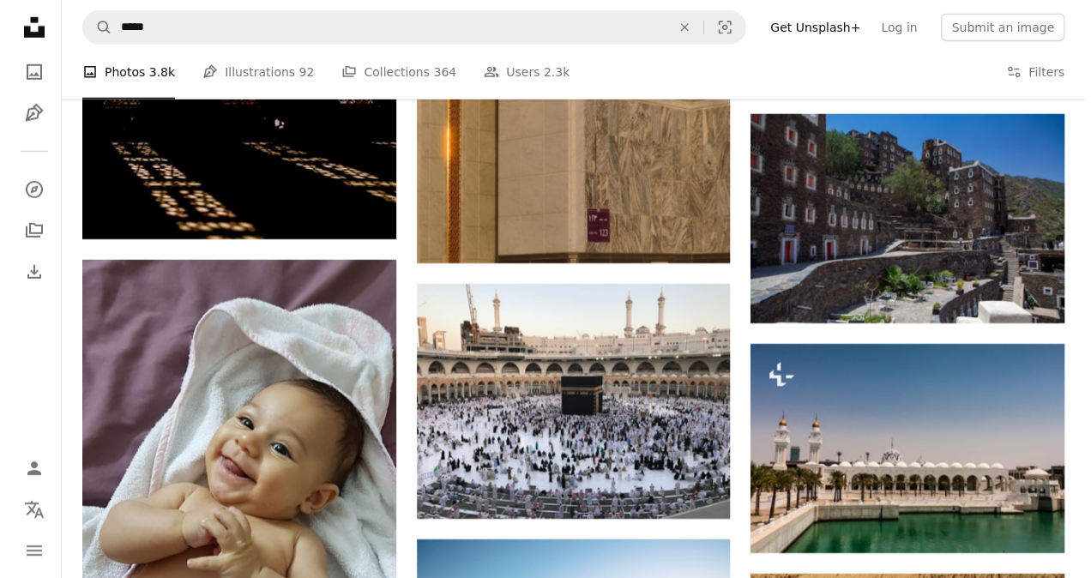
scroll to position [44664, 0]
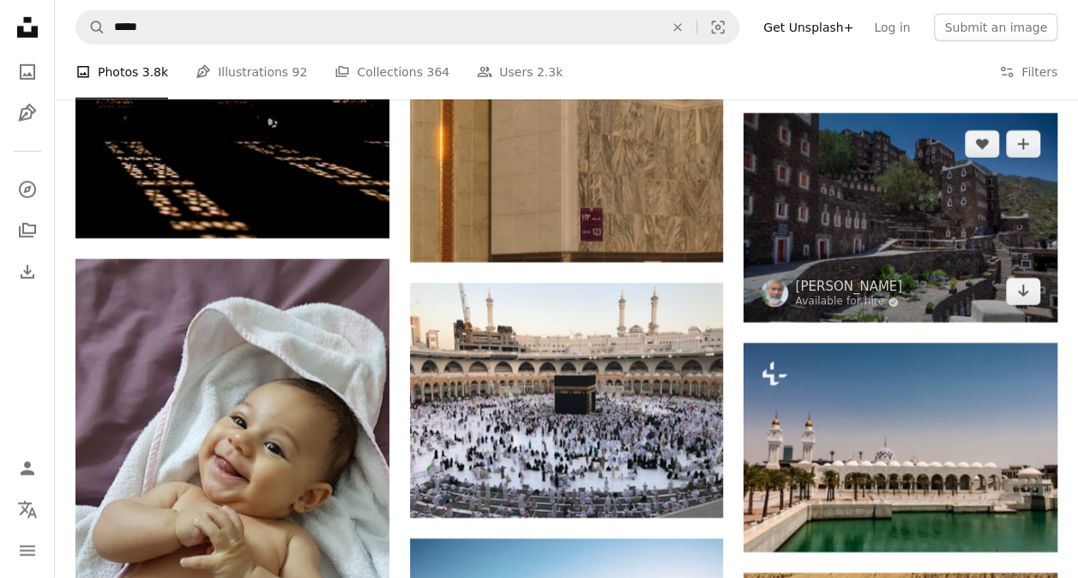
click at [834, 223] on img at bounding box center [901, 217] width 314 height 209
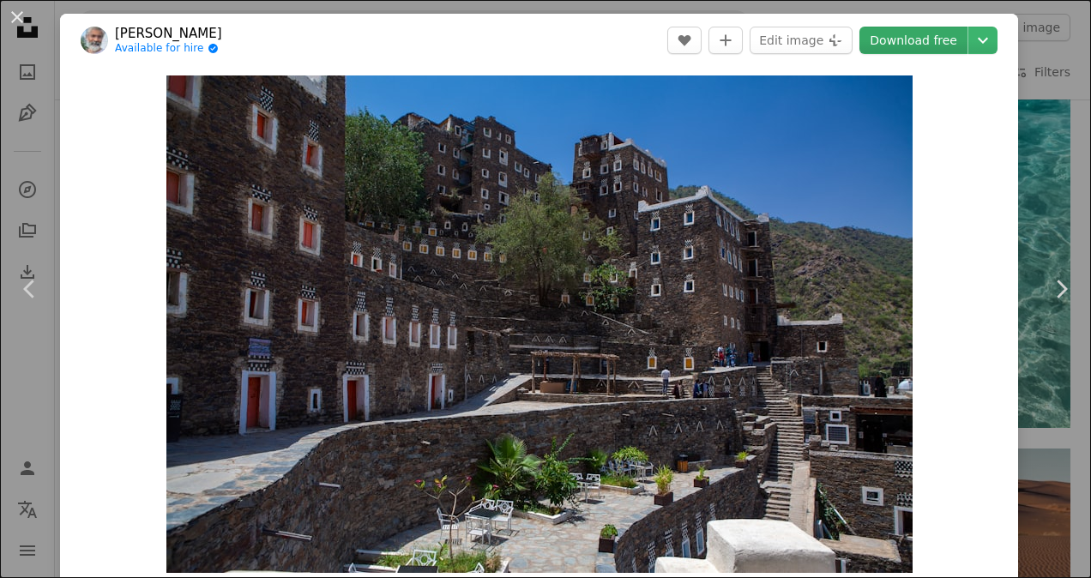
click at [896, 46] on link "Download free" at bounding box center [914, 40] width 108 height 27
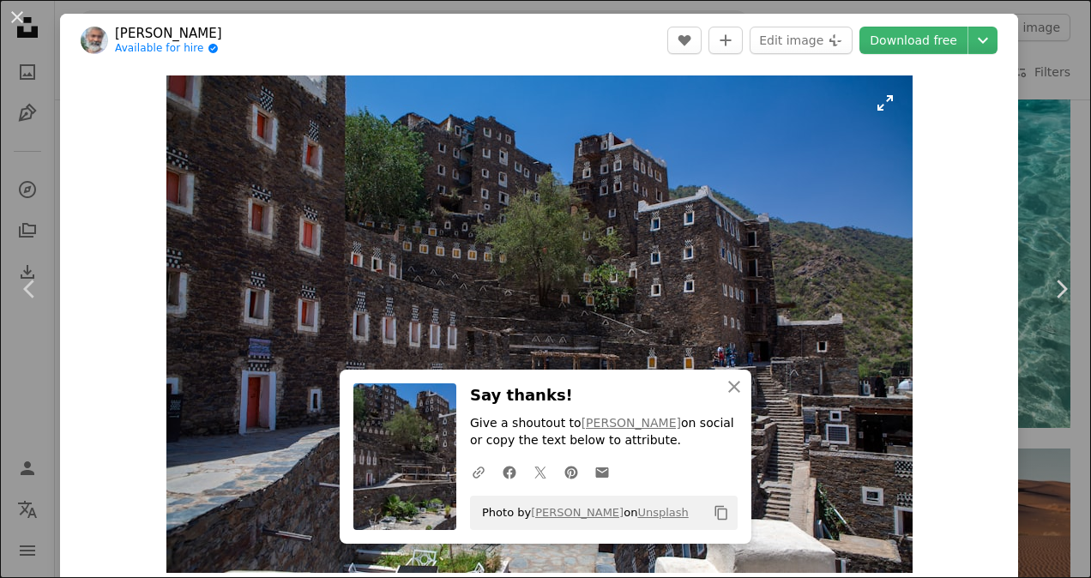
click at [285, 284] on img "Zoom in on this image" at bounding box center [539, 324] width 746 height 498
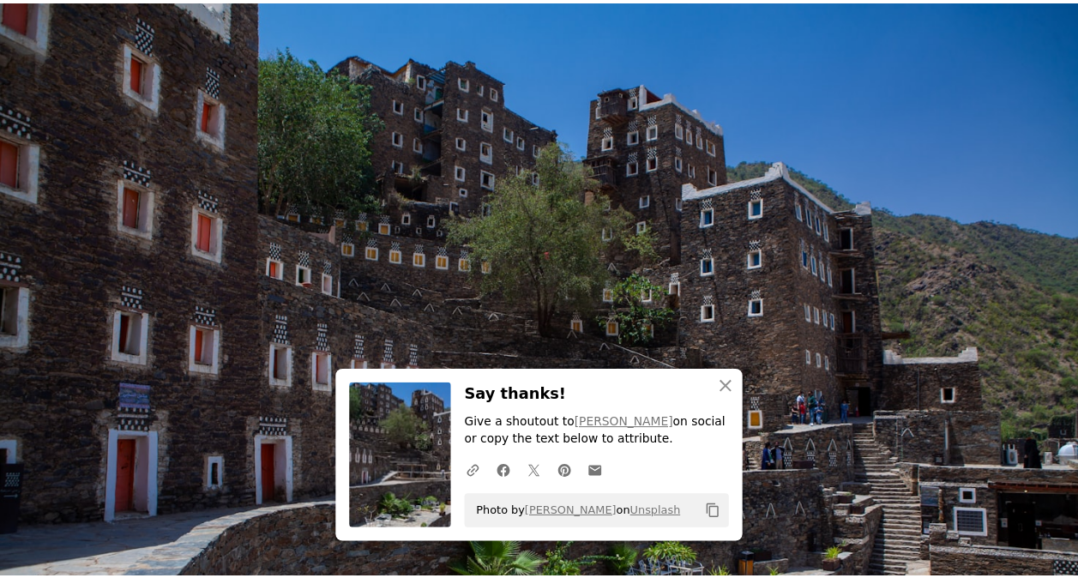
scroll to position [66, 0]
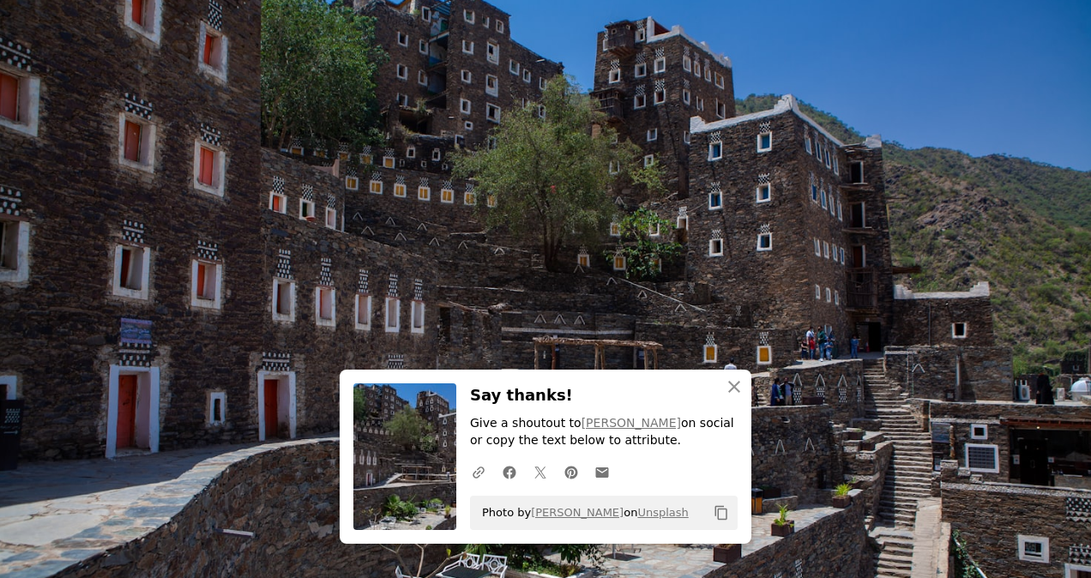
click at [1029, 41] on img "Zoom out on this image" at bounding box center [545, 297] width 1093 height 728
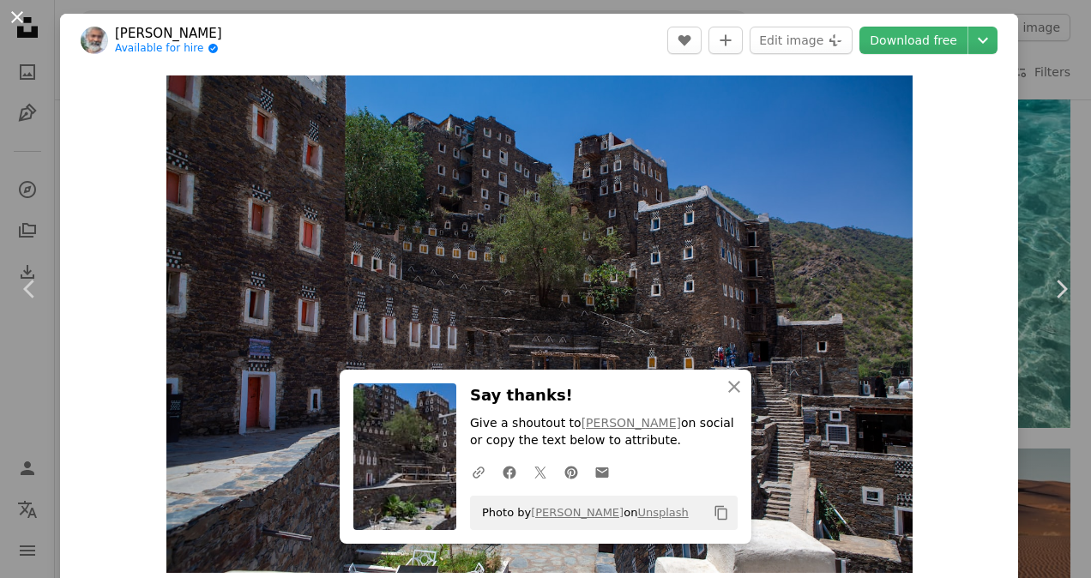
click at [14, 16] on button "An X shape" at bounding box center [17, 17] width 21 height 21
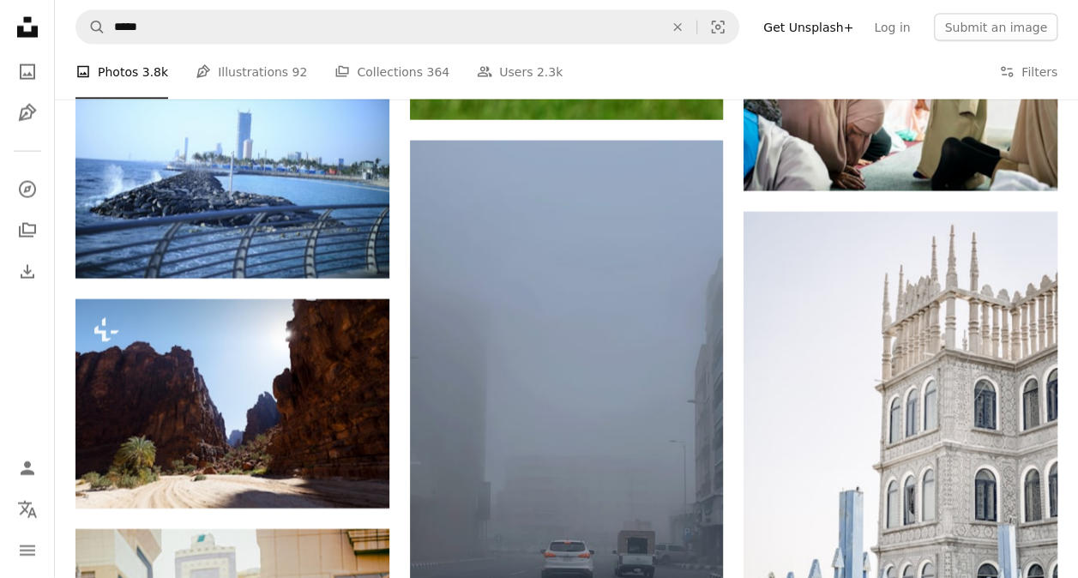
scroll to position [69800, 0]
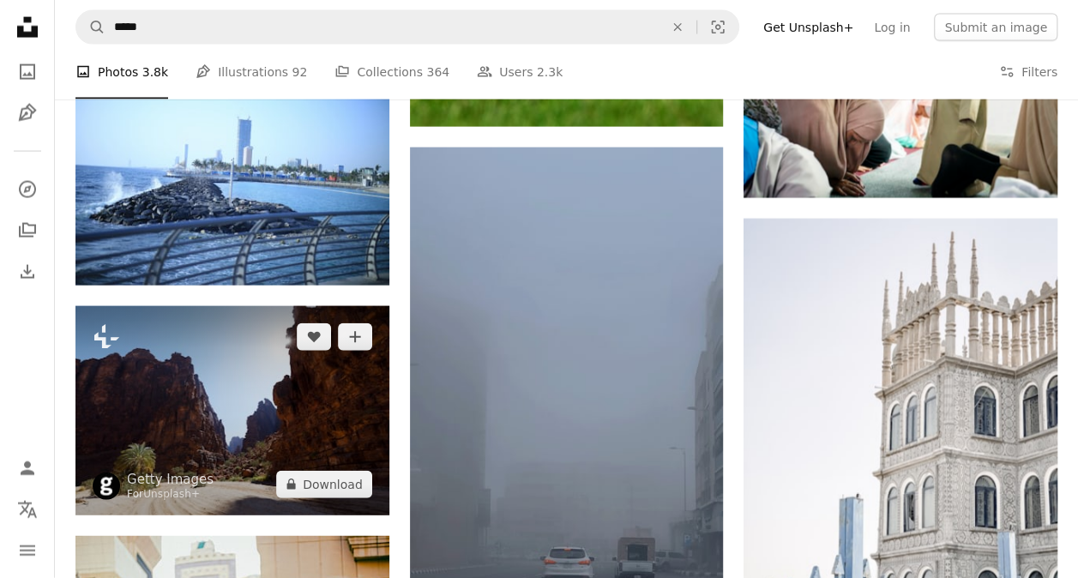
click at [257, 358] on img at bounding box center [232, 410] width 314 height 209
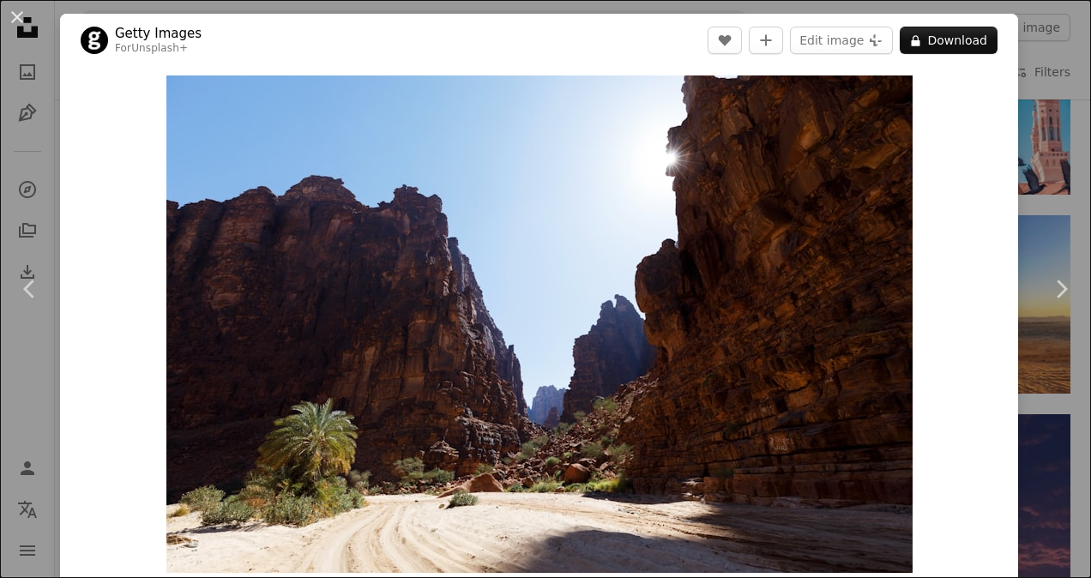
click at [1037, 88] on div "An X shape Chevron left Chevron right Getty Images For Unsplash+ A heart A plus…" at bounding box center [545, 289] width 1091 height 578
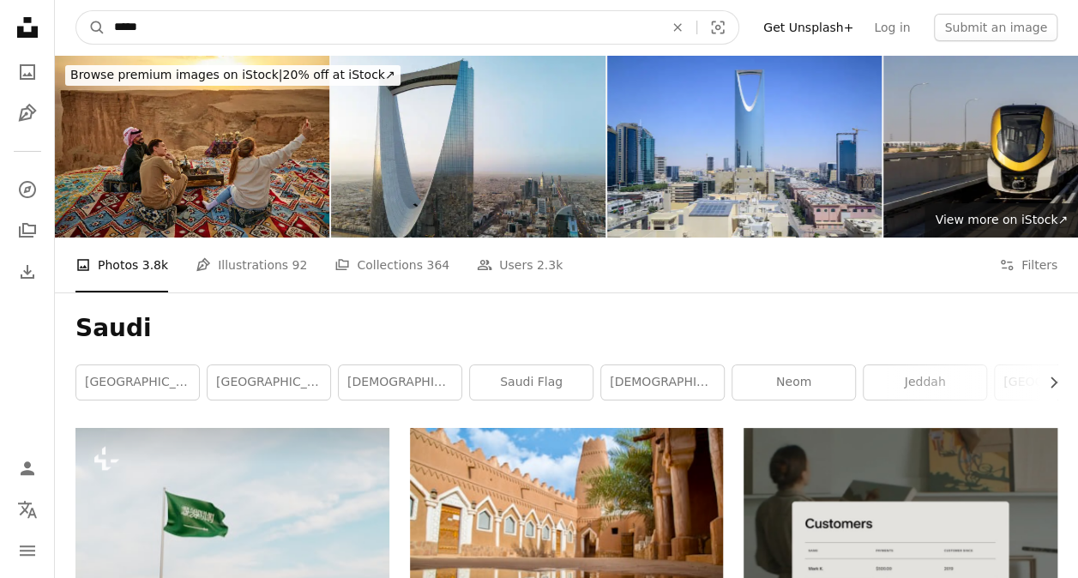
click at [226, 27] on input "*****" at bounding box center [382, 27] width 553 height 33
click at [226, 25] on input "*****" at bounding box center [382, 27] width 553 height 33
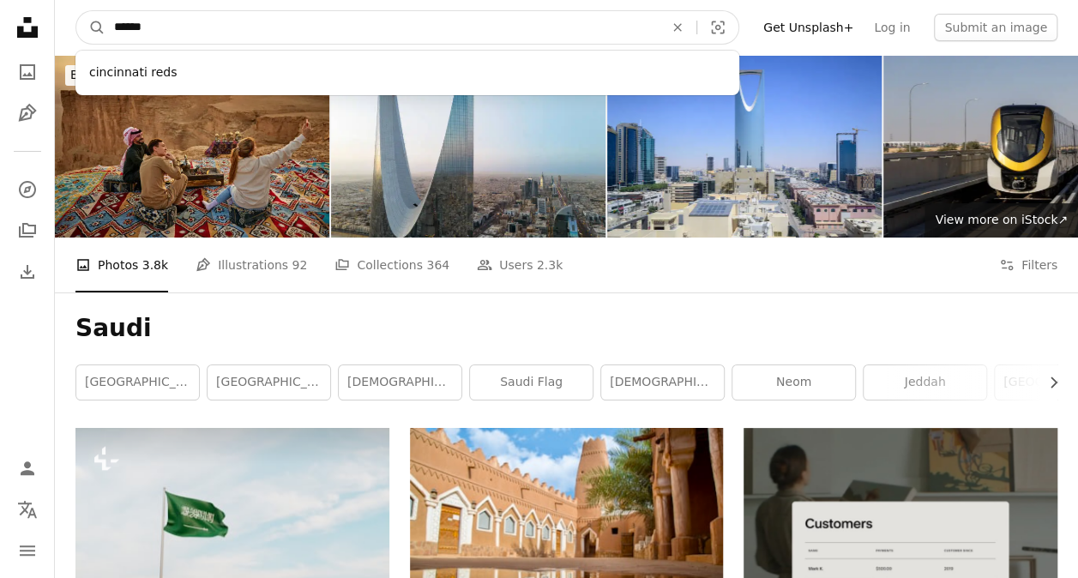
type input "******"
click button "A magnifying glass" at bounding box center [90, 27] width 29 height 33
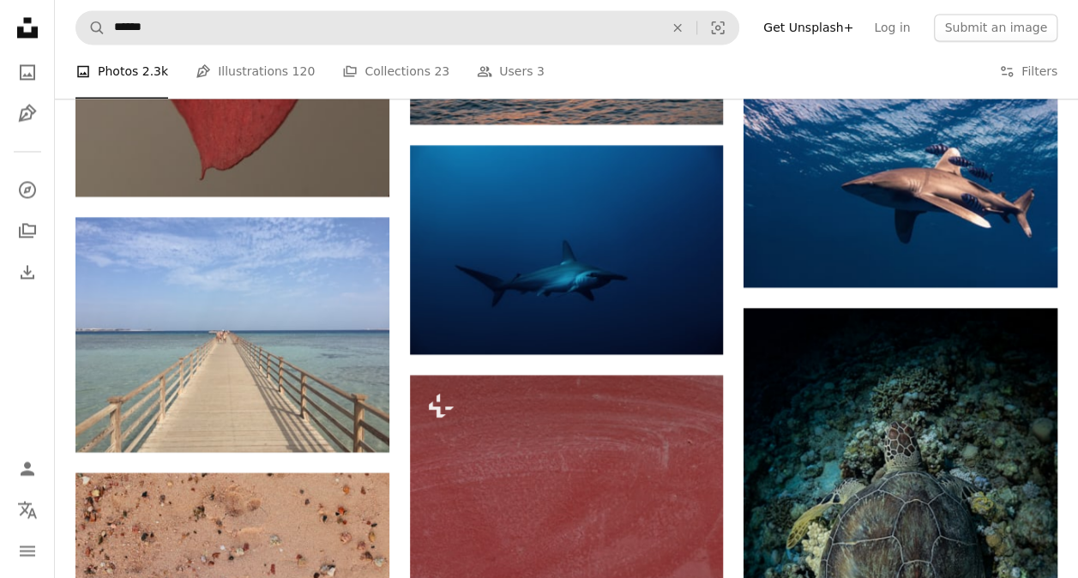
scroll to position [1458, 0]
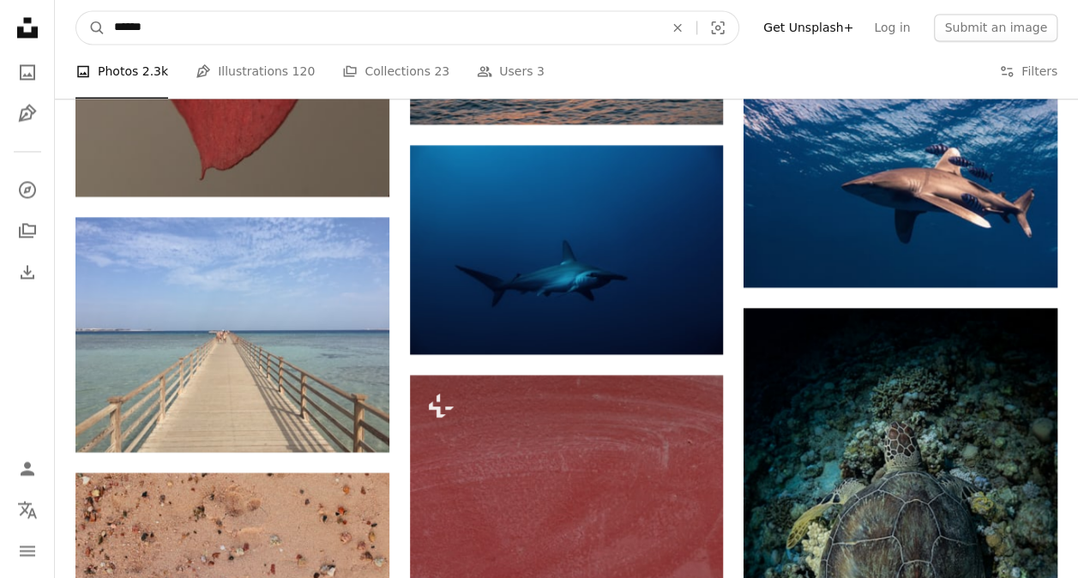
click at [169, 29] on input "******" at bounding box center [382, 27] width 553 height 33
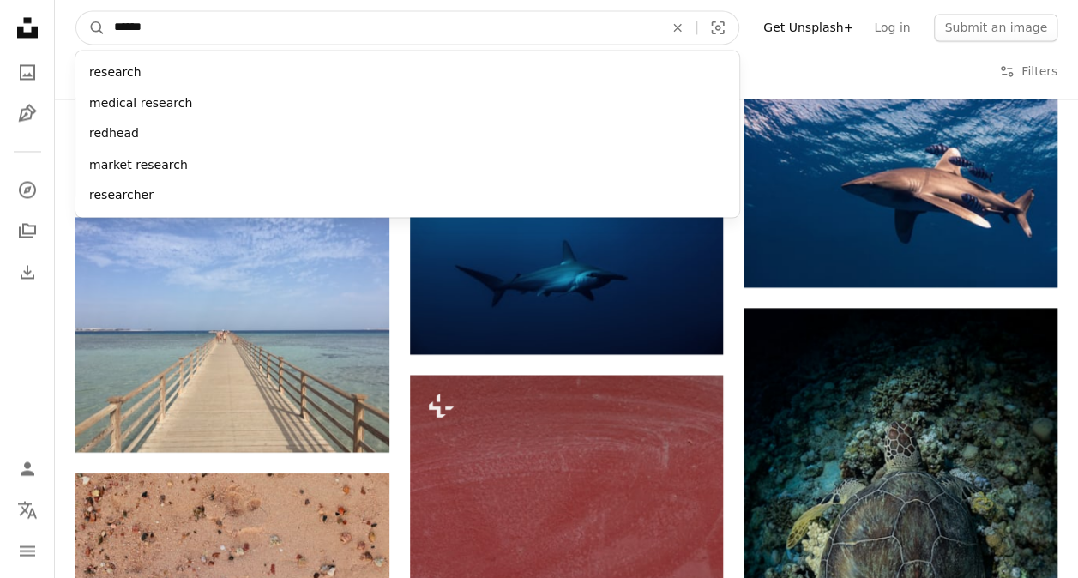
click at [169, 29] on input "******" at bounding box center [382, 27] width 553 height 33
type input "******"
click button "A magnifying glass" at bounding box center [90, 27] width 29 height 33
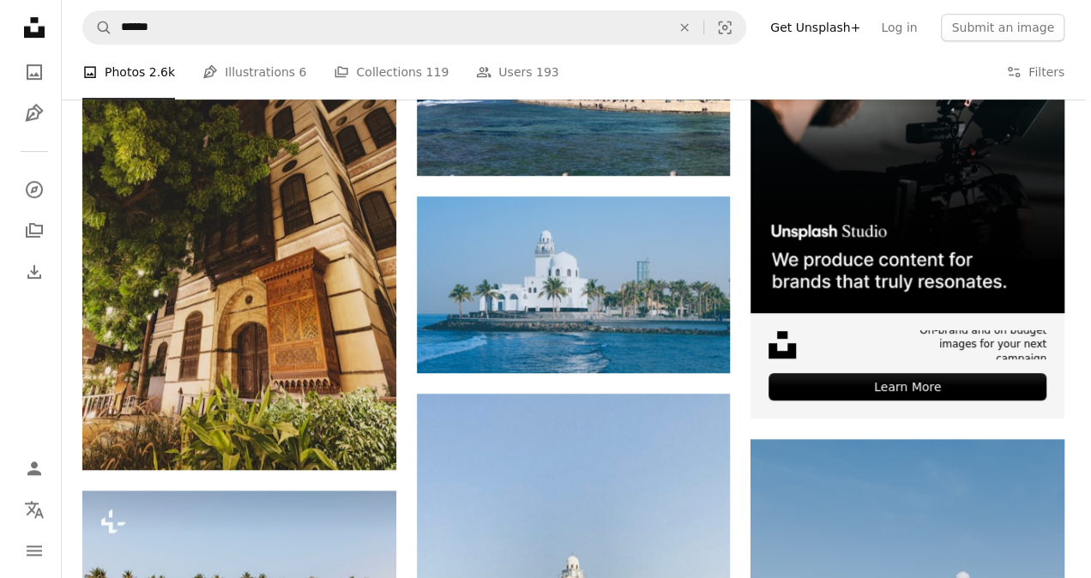
scroll to position [343, 0]
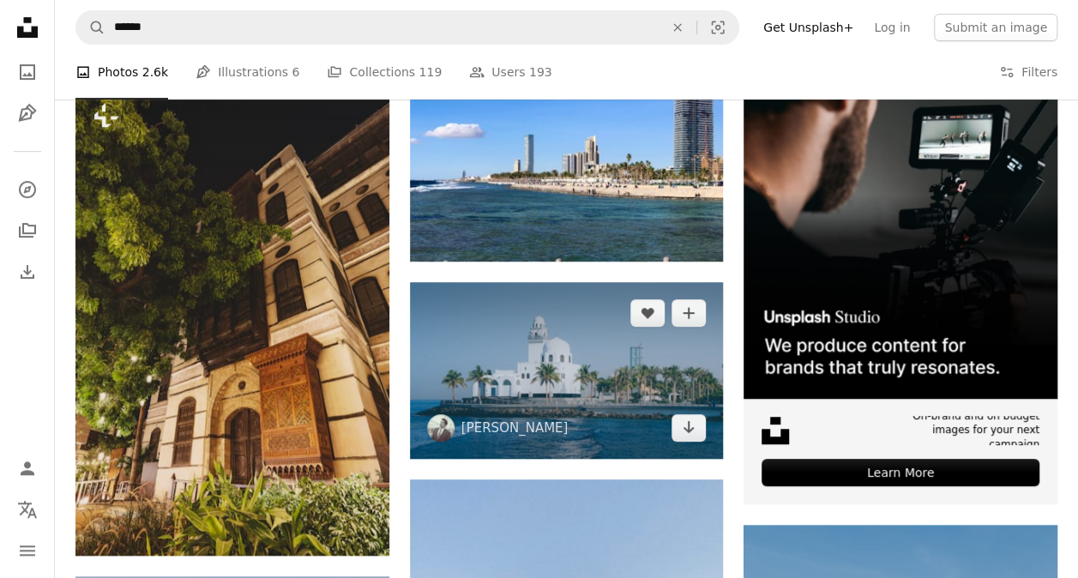
click at [591, 354] on img at bounding box center [567, 370] width 314 height 177
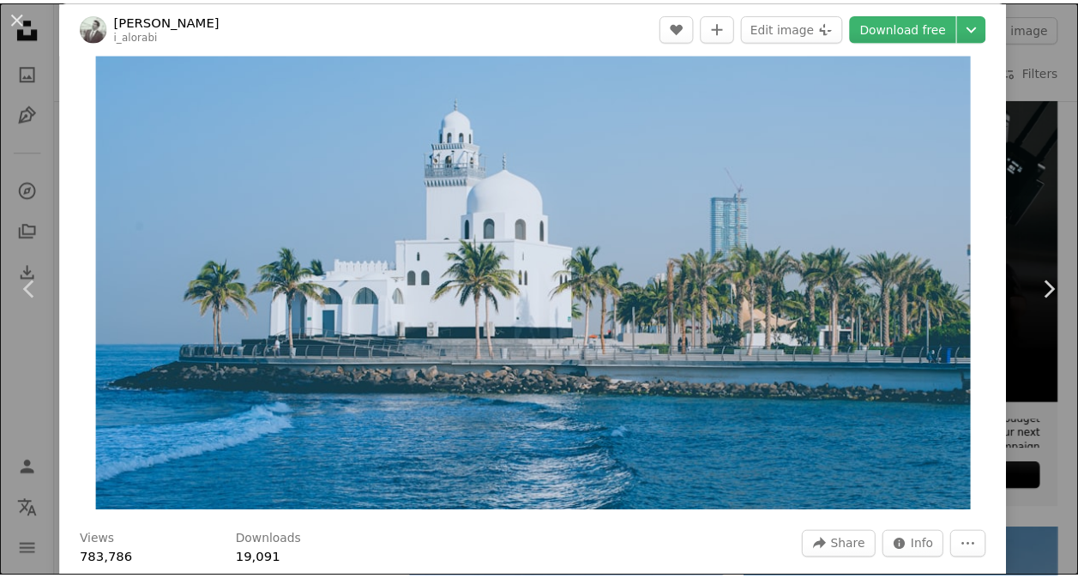
scroll to position [86, 0]
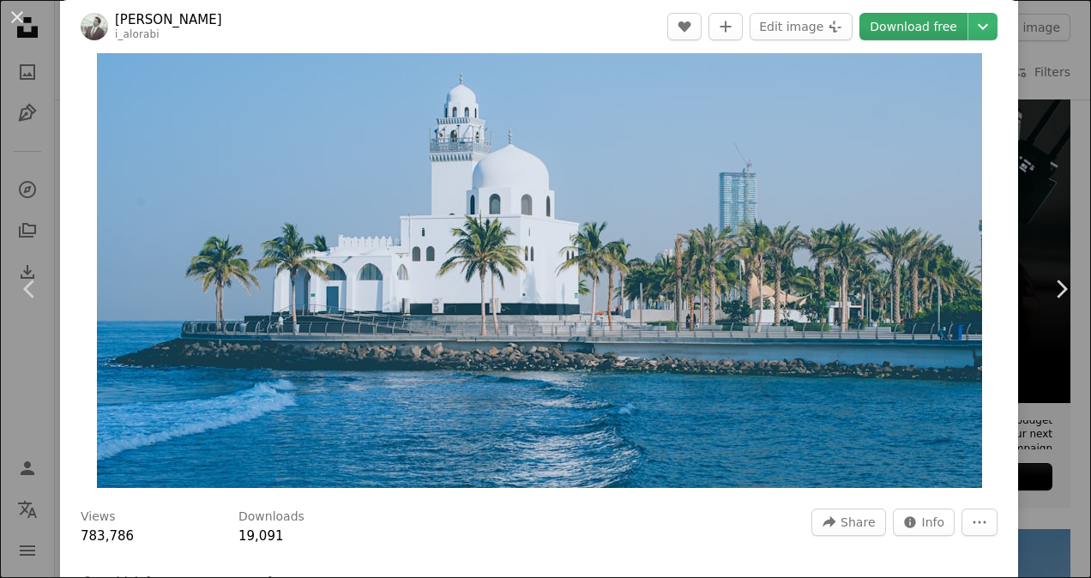
click at [866, 27] on link "Download free" at bounding box center [914, 26] width 108 height 27
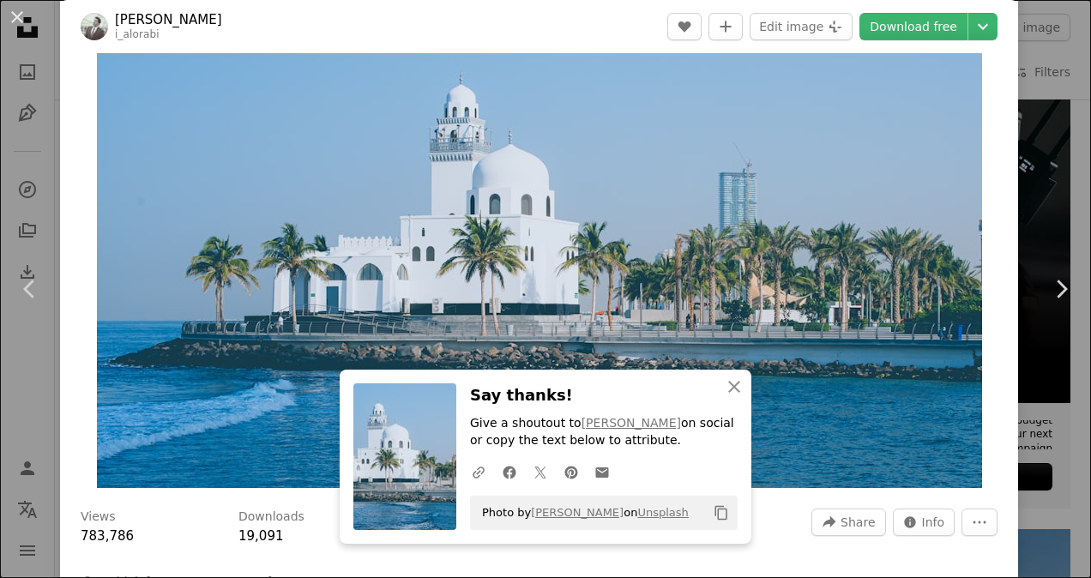
click at [1028, 118] on div "An X shape Chevron left Chevron right [PERSON_NAME] i_alorabi A heart A plus si…" at bounding box center [545, 289] width 1091 height 578
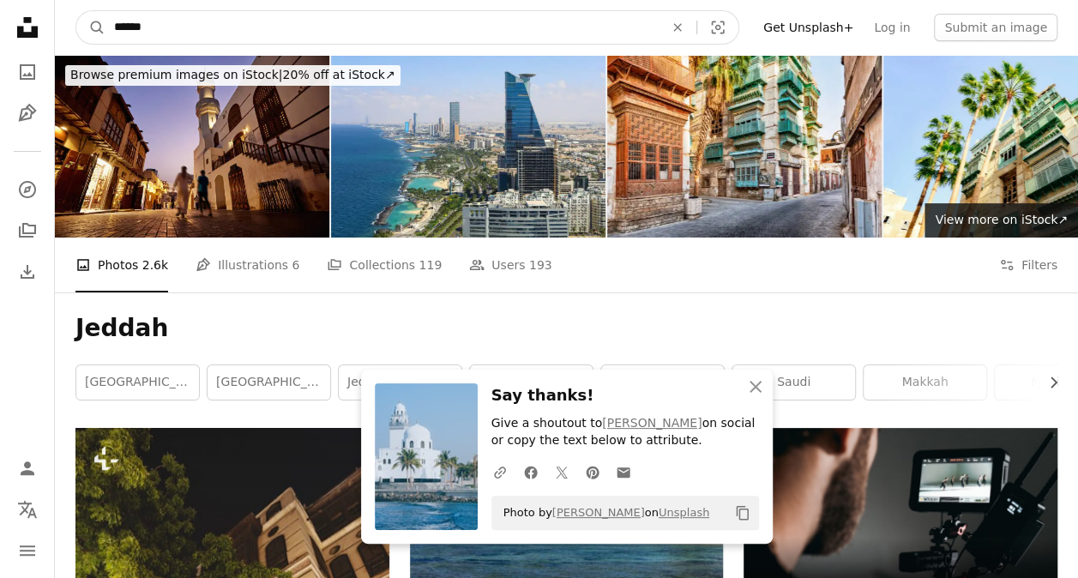
click at [199, 26] on input "******" at bounding box center [382, 27] width 553 height 33
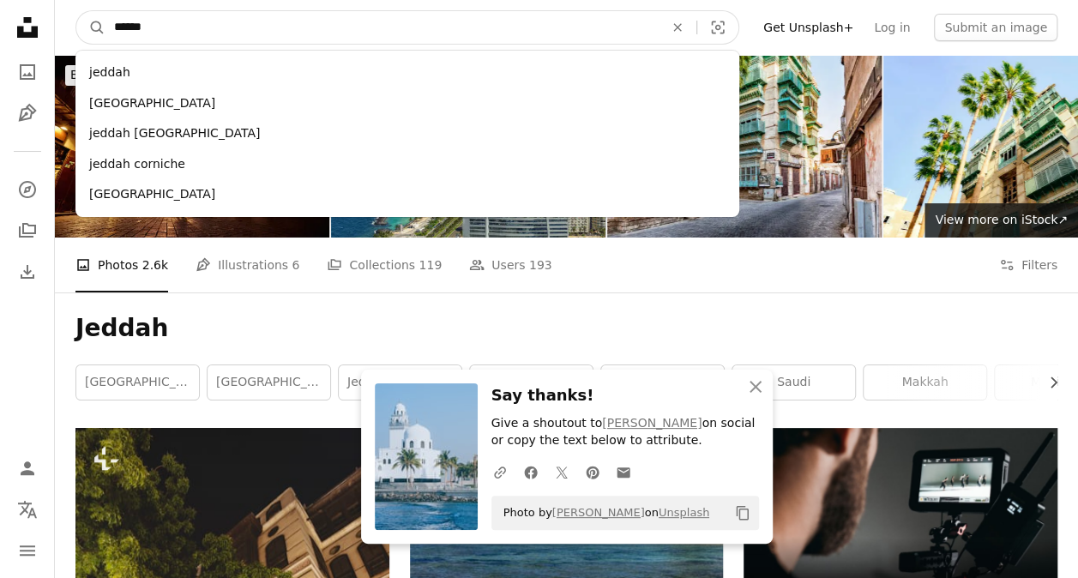
click at [199, 26] on input "******" at bounding box center [382, 27] width 553 height 33
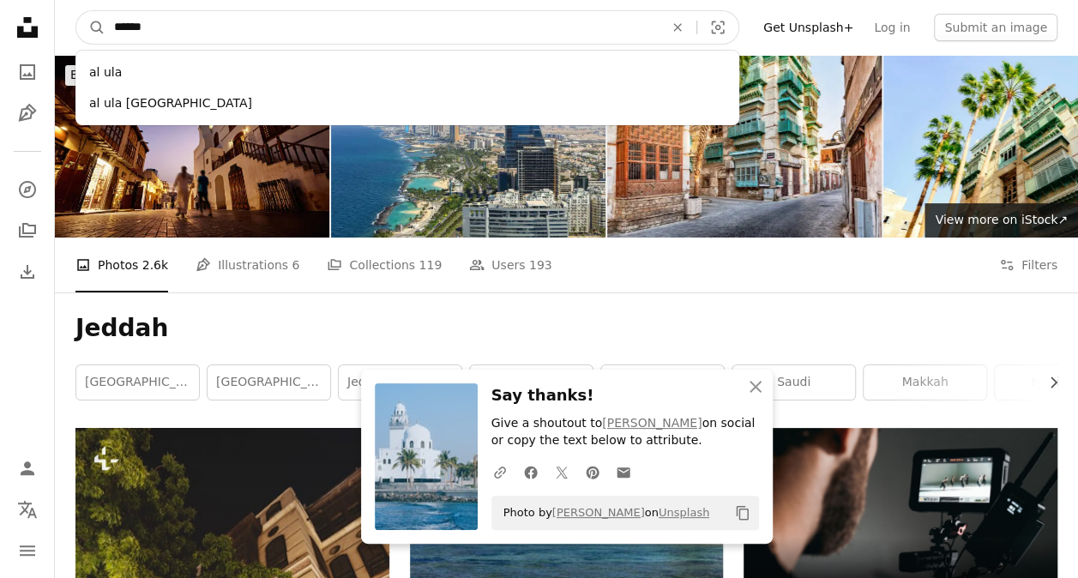
type input "******"
click button "A magnifying glass" at bounding box center [90, 27] width 29 height 33
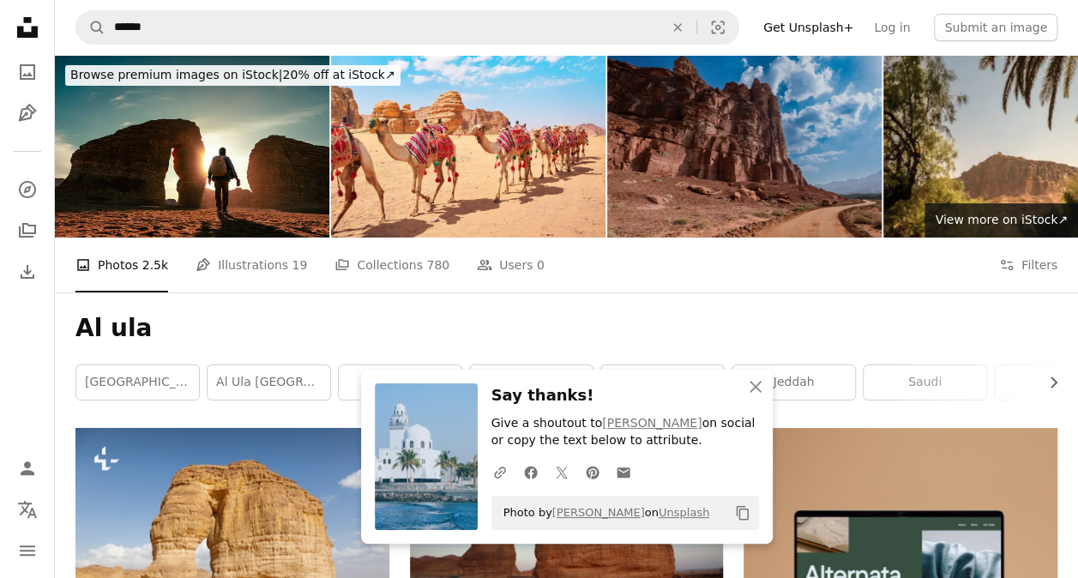
click at [746, 115] on img at bounding box center [744, 146] width 275 height 183
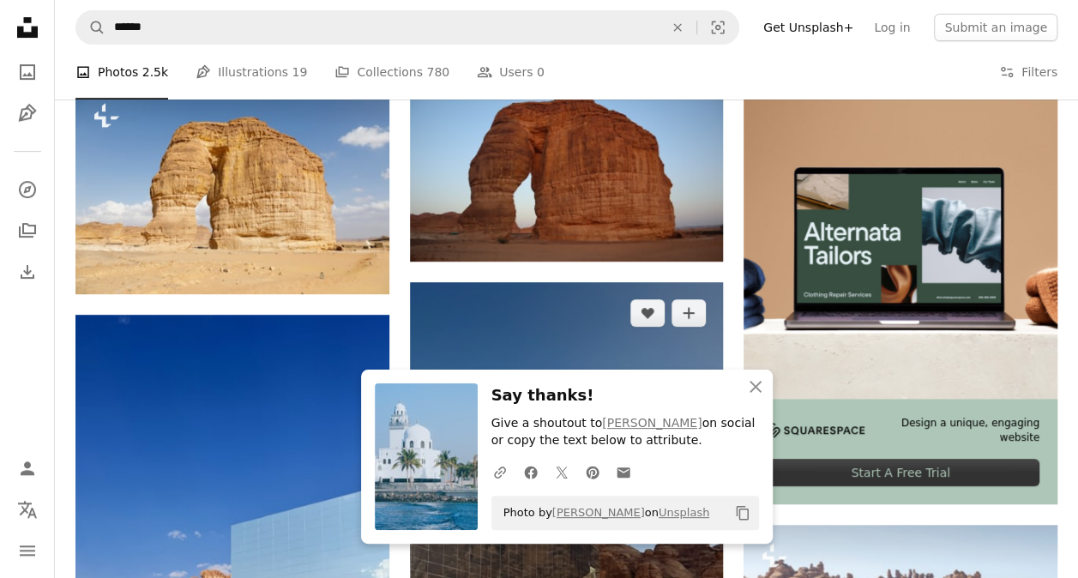
scroll to position [601, 0]
